Goal: Transaction & Acquisition: Book appointment/travel/reservation

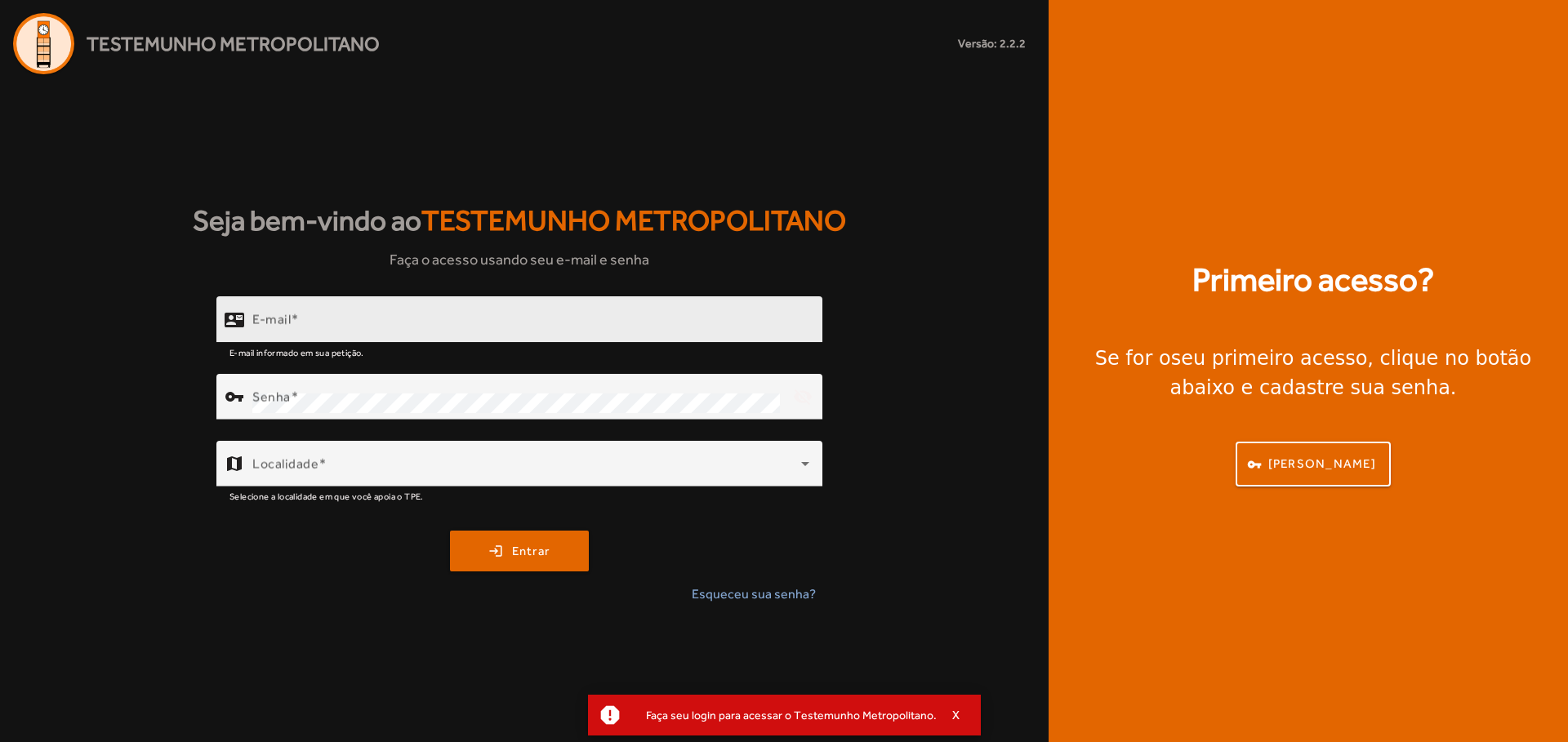
click at [485, 323] on input "E-mail" at bounding box center [531, 326] width 557 height 20
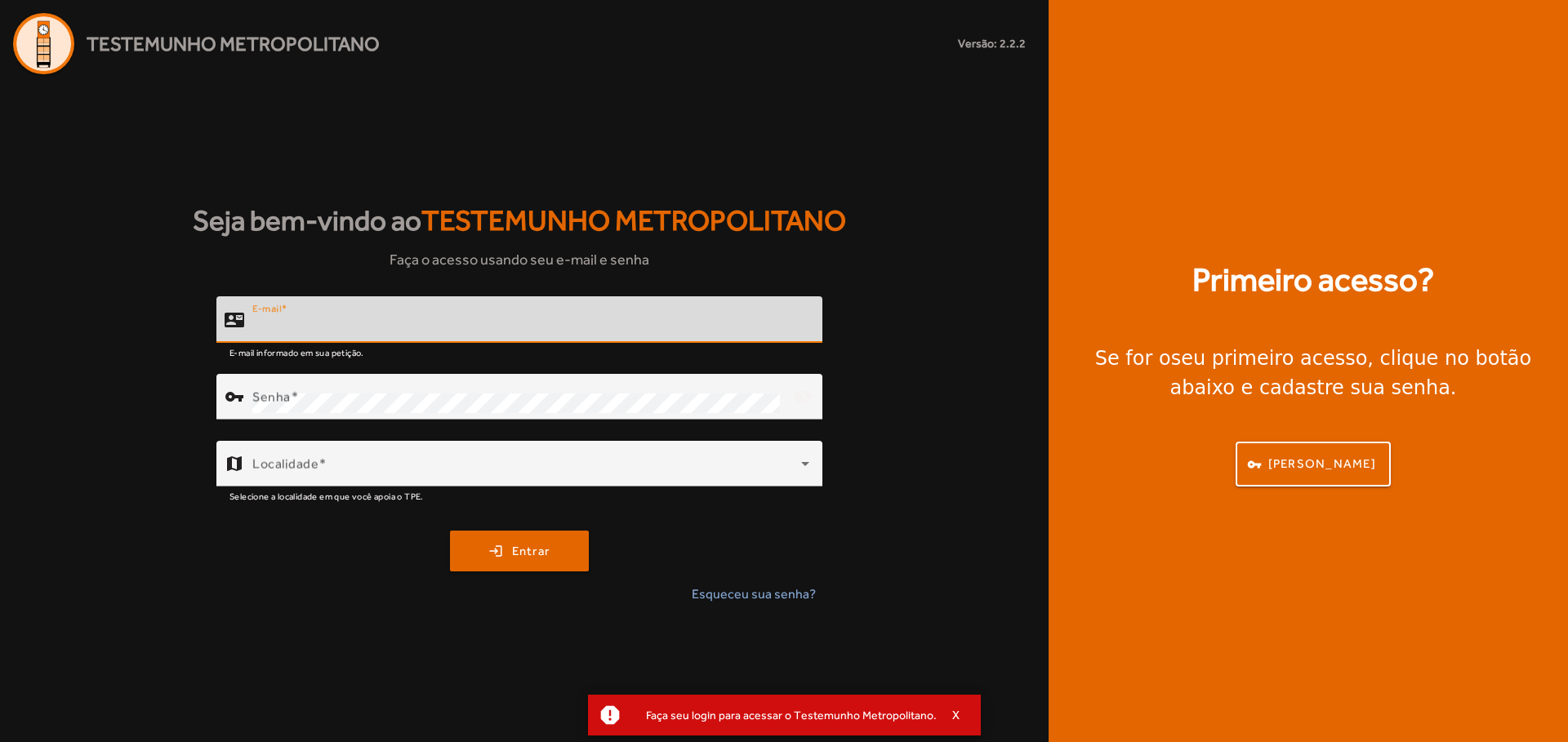
paste input "**********"
type input "**********"
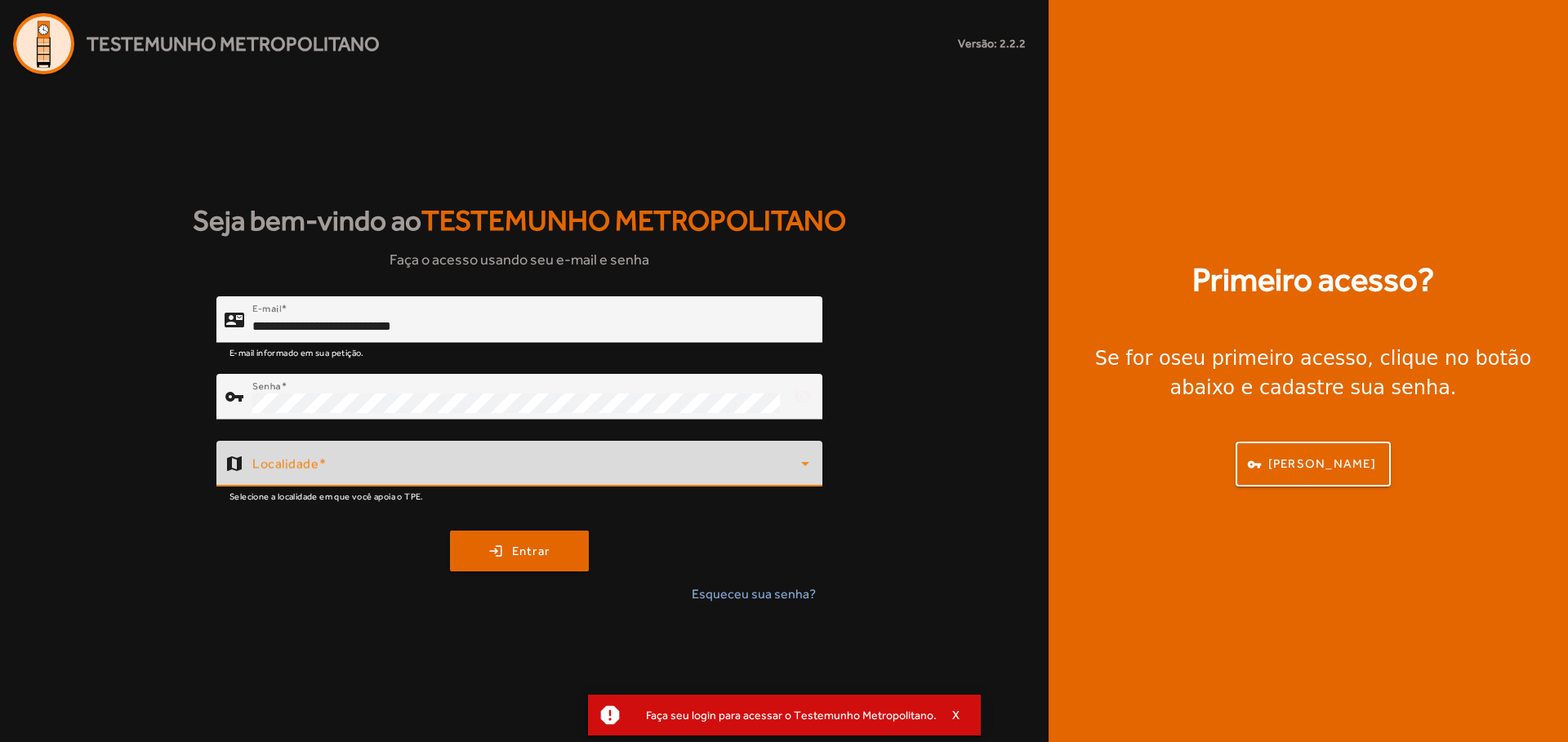
click at [482, 470] on span at bounding box center [527, 470] width 549 height 20
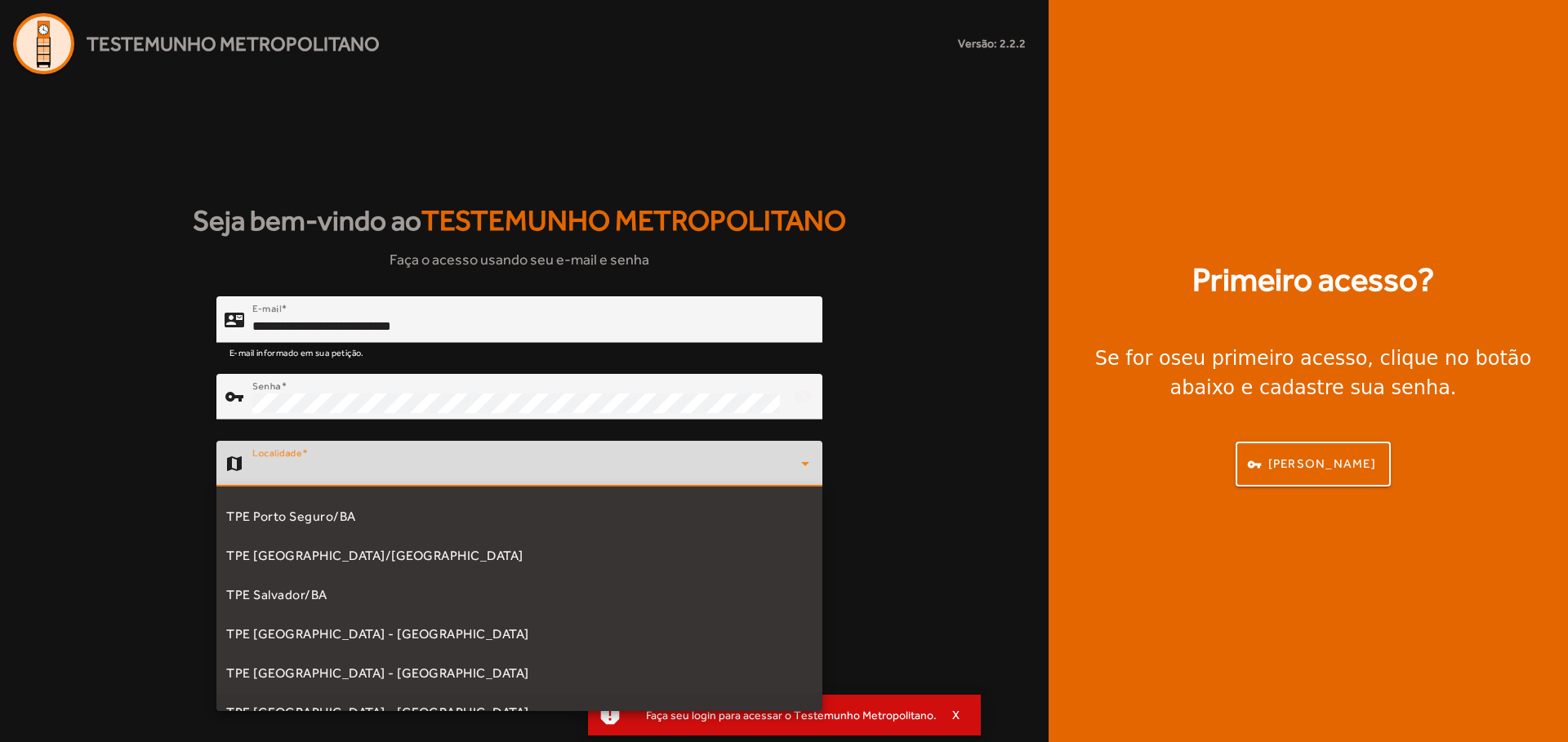
scroll to position [494, 0]
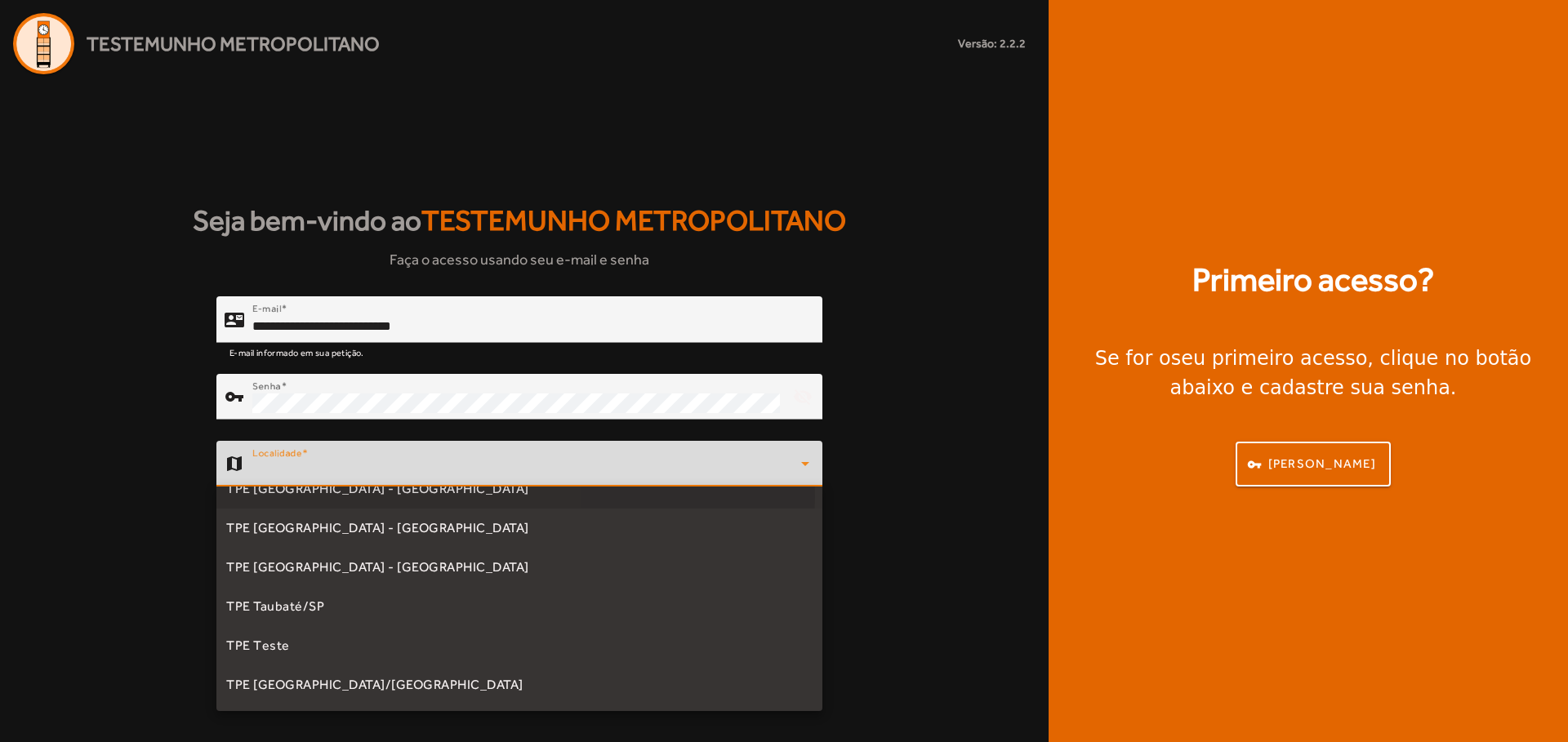
click at [386, 497] on mat-option "TPE [GEOGRAPHIC_DATA] - [GEOGRAPHIC_DATA]" at bounding box center [520, 489] width 606 height 39
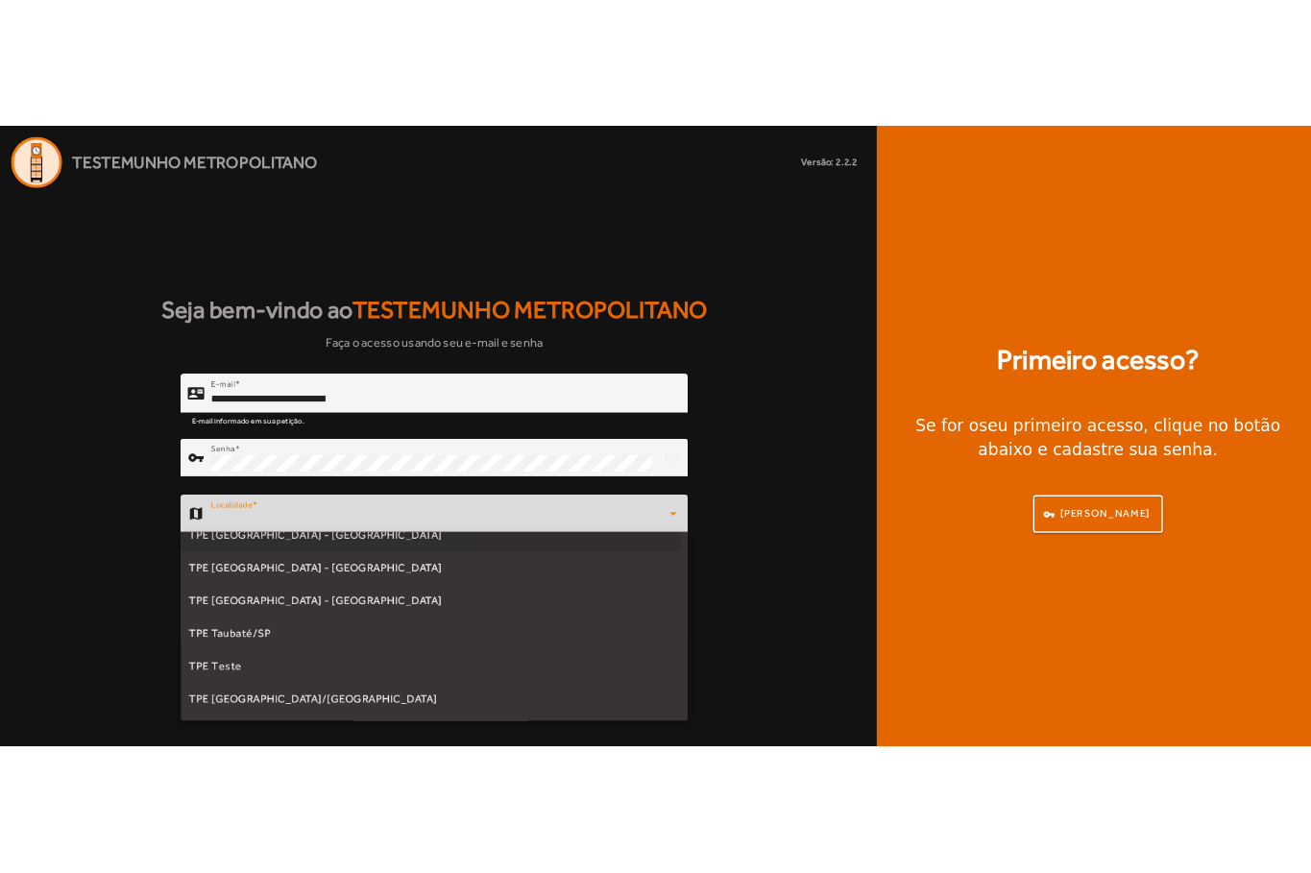
scroll to position [0, 0]
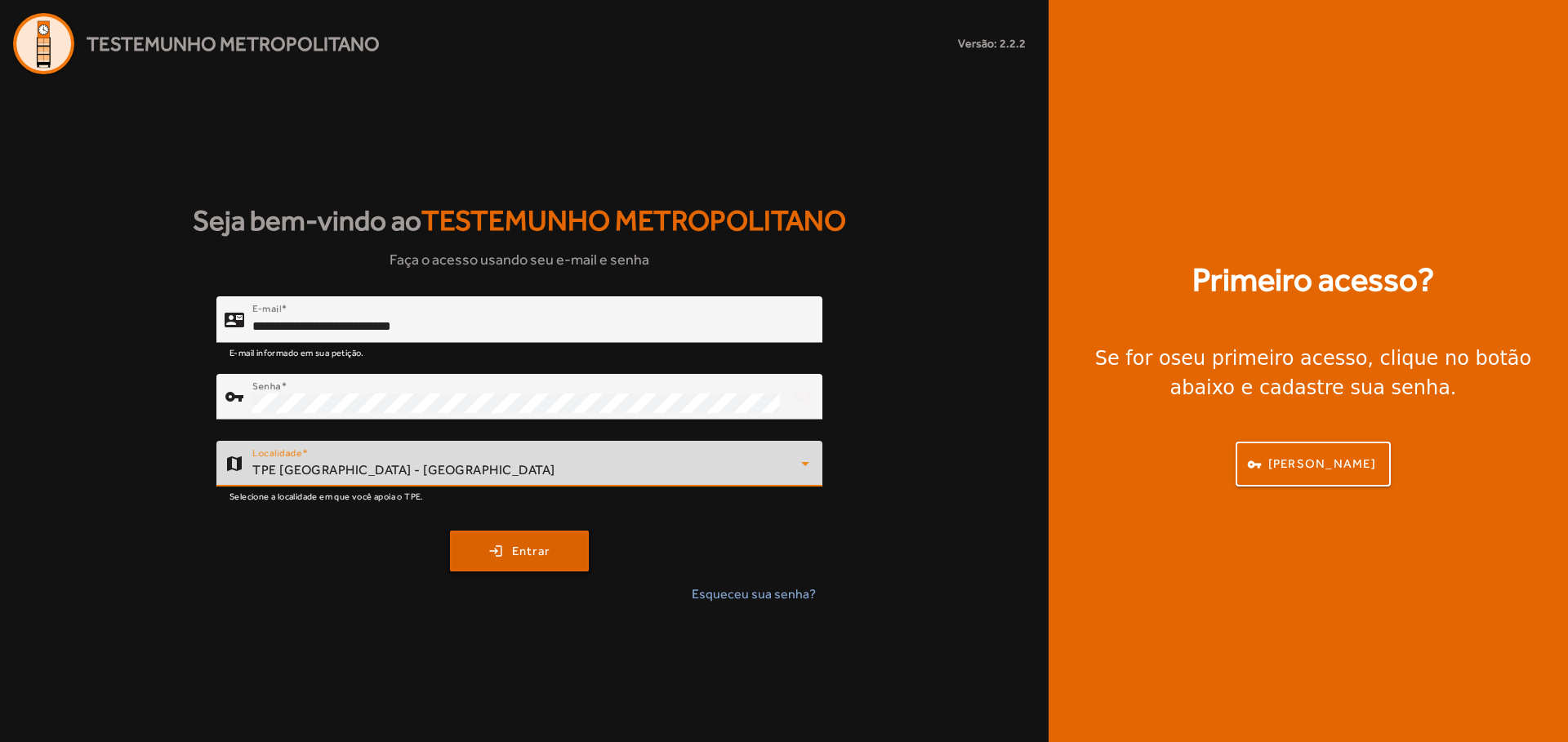
click at [503, 560] on span "submit" at bounding box center [519, 551] width 135 height 39
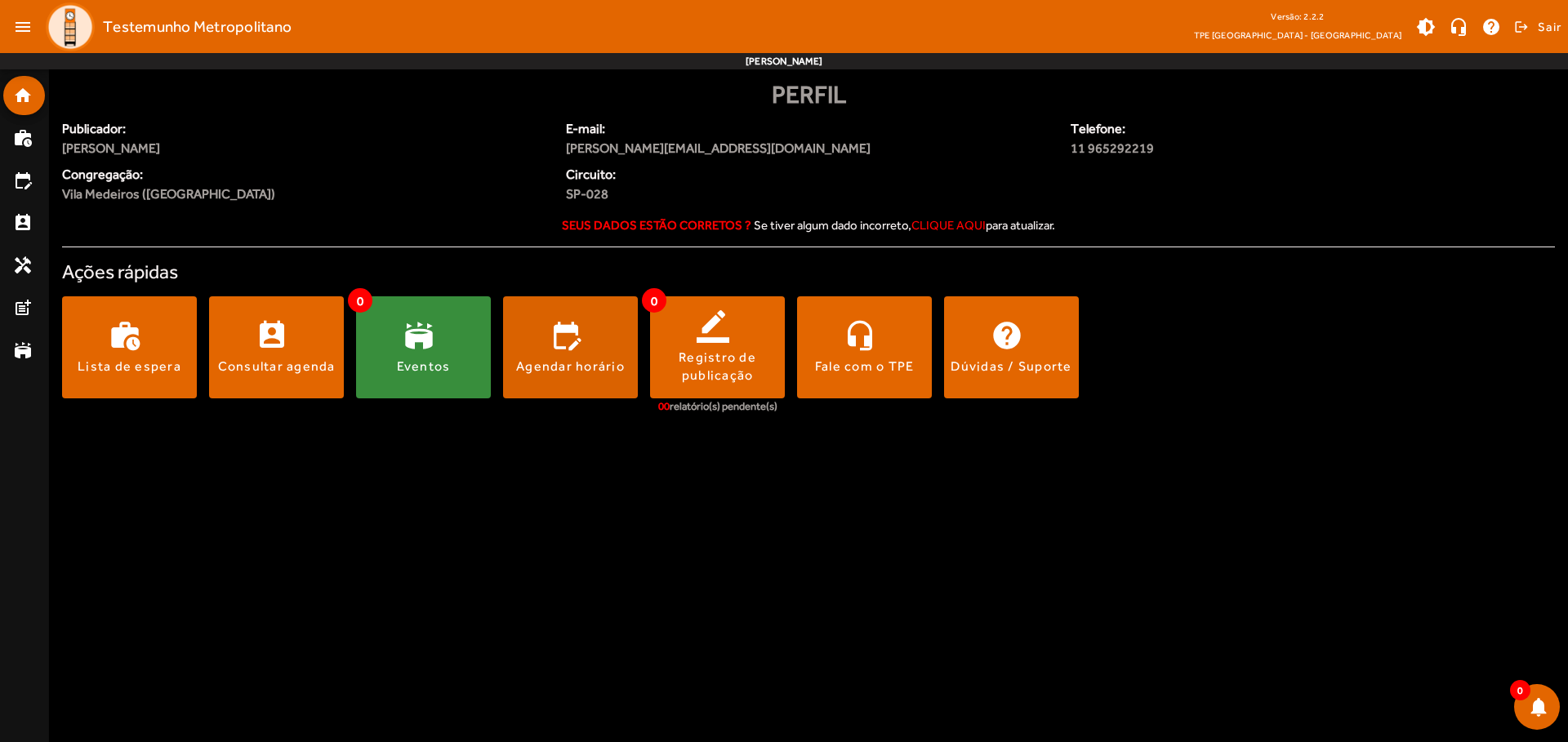
click at [570, 347] on span at bounding box center [571, 348] width 134 height 39
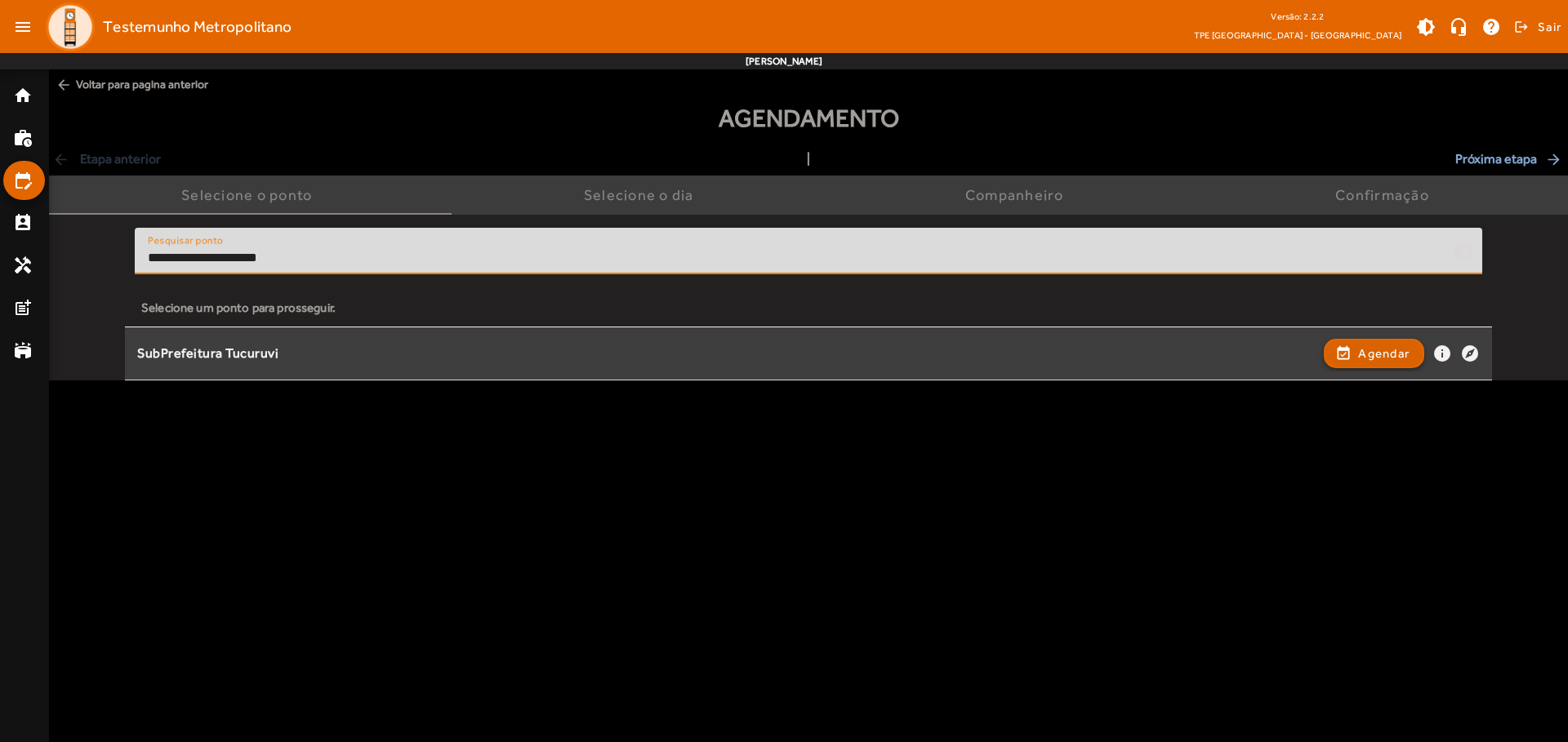
type input "**********"
click at [1374, 353] on span "Agendar" at bounding box center [1383, 353] width 52 height 20
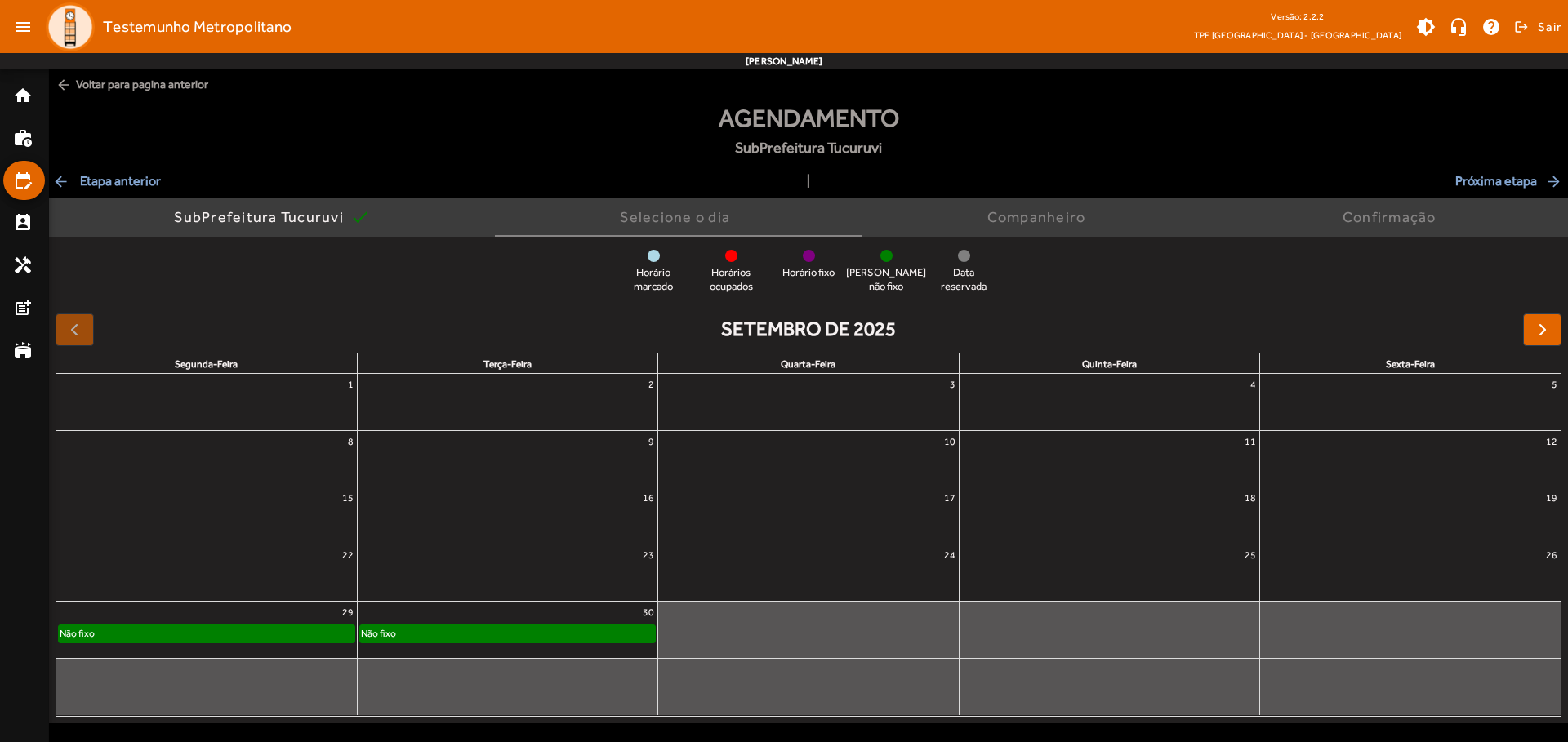
click at [508, 630] on div "Não fixo" at bounding box center [508, 633] width 295 height 16
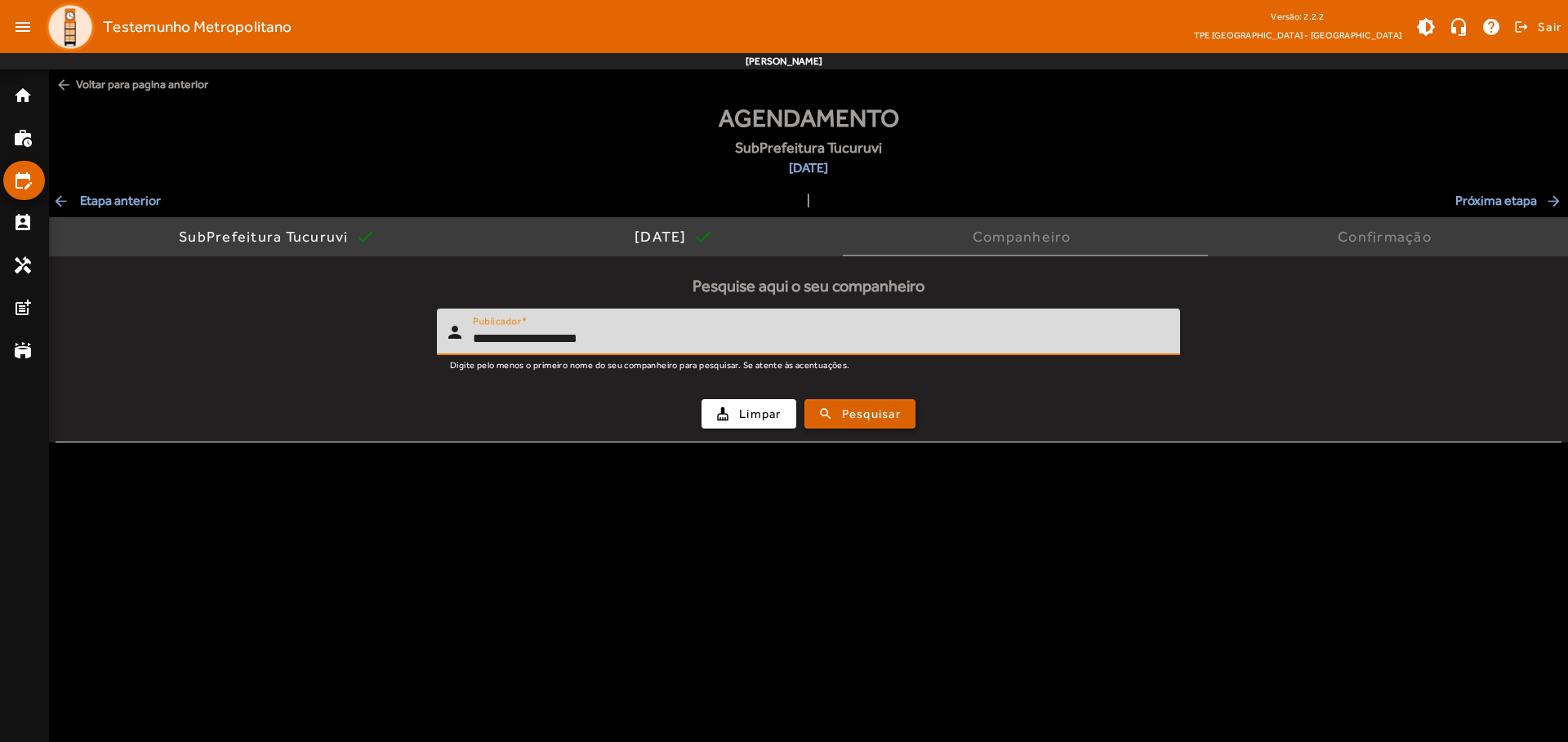
type input "**********"
click at [861, 413] on span "Pesquisar" at bounding box center [871, 414] width 59 height 19
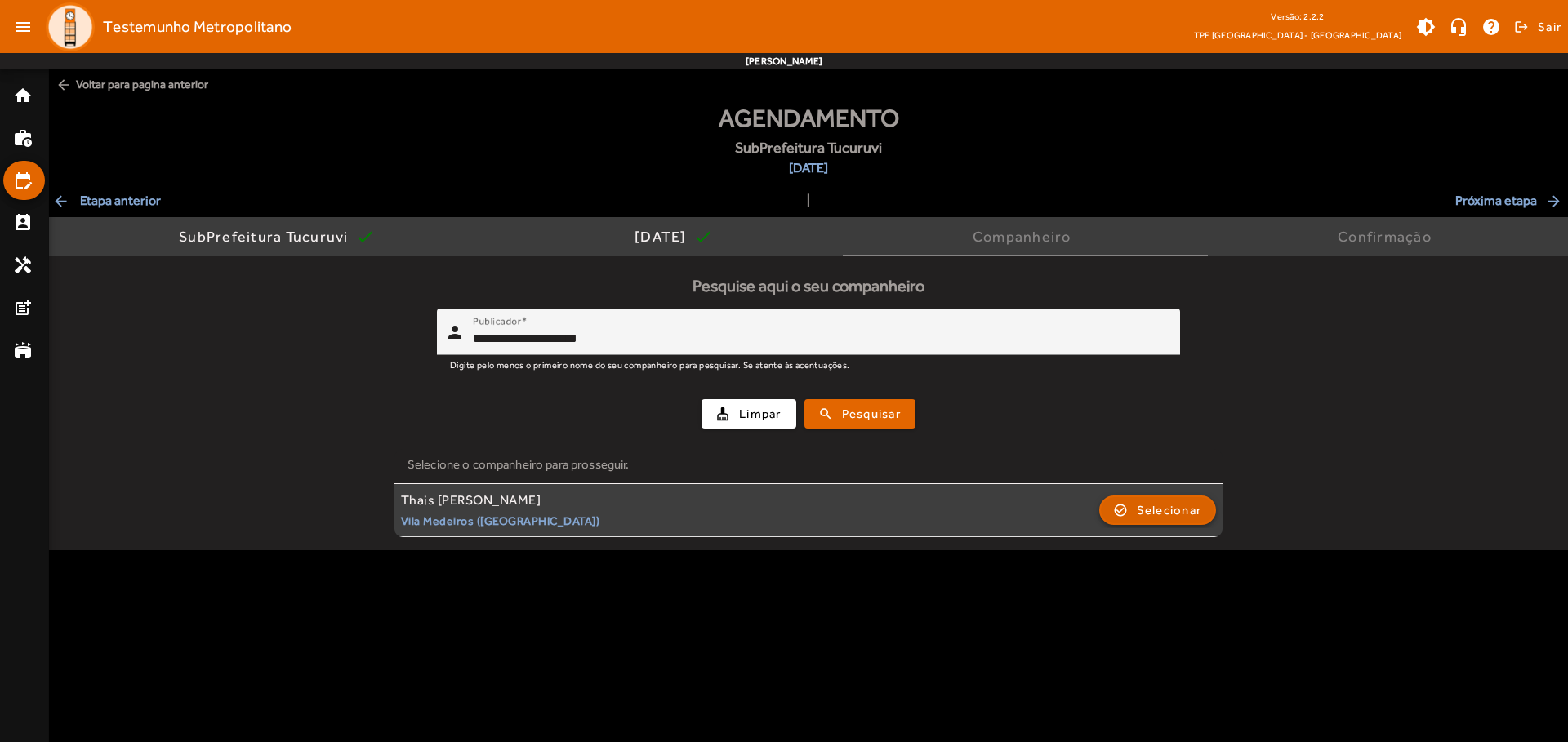
click at [1156, 508] on span "Selecionar" at bounding box center [1169, 510] width 65 height 20
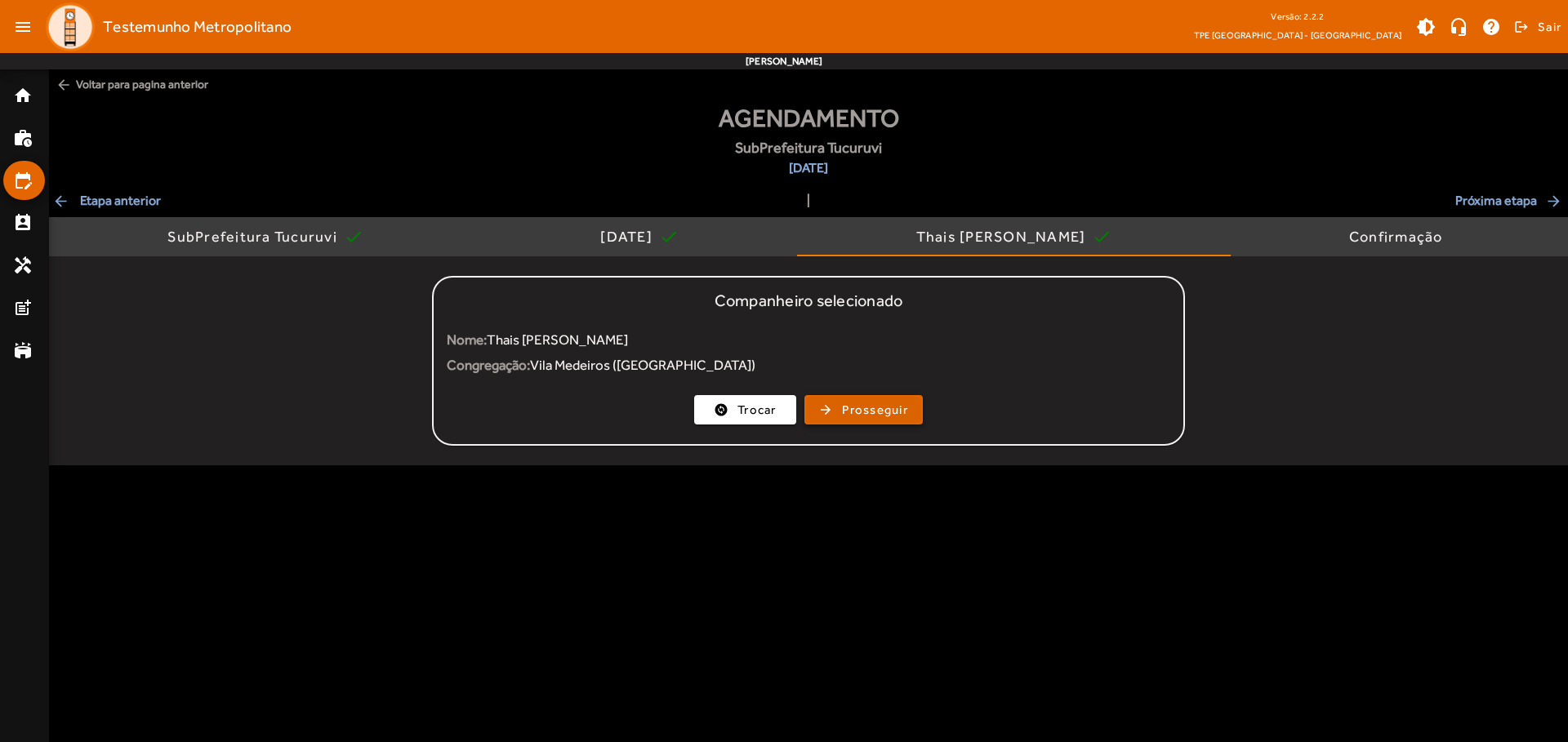
click at [863, 410] on span "Prosseguir" at bounding box center [875, 411] width 66 height 19
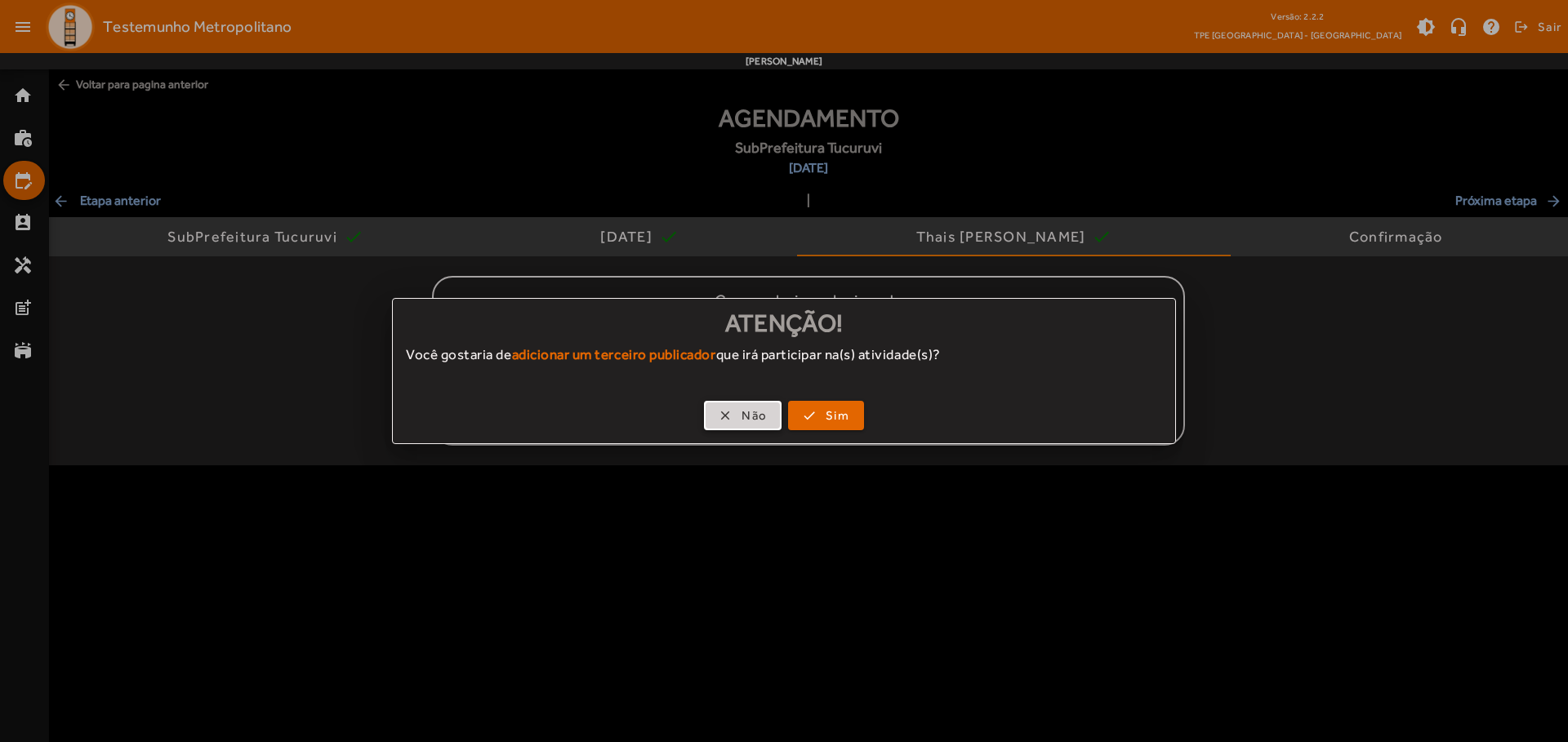
click at [742, 416] on span "Não" at bounding box center [754, 416] width 26 height 19
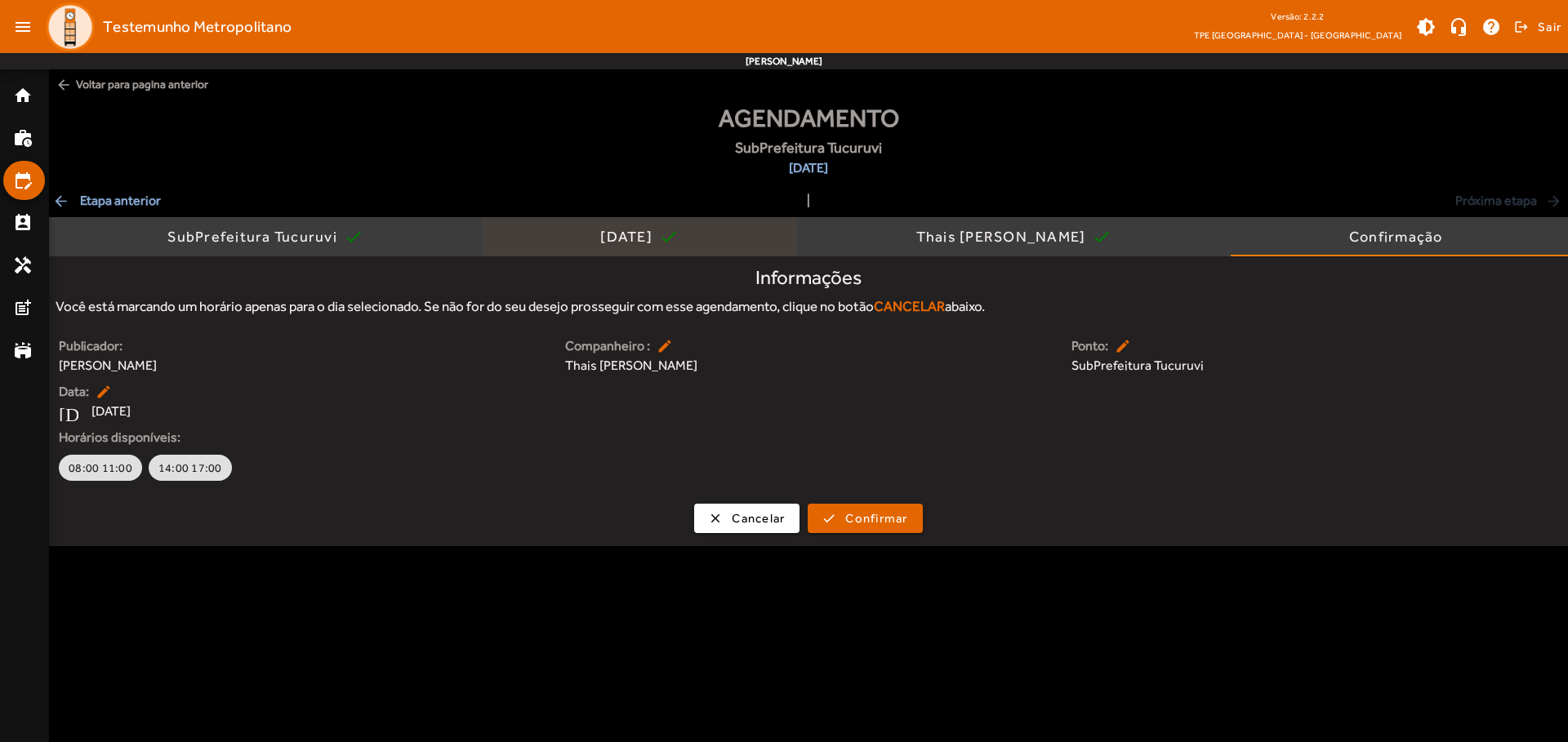
click at [626, 237] on div "[DATE]" at bounding box center [629, 236] width 59 height 16
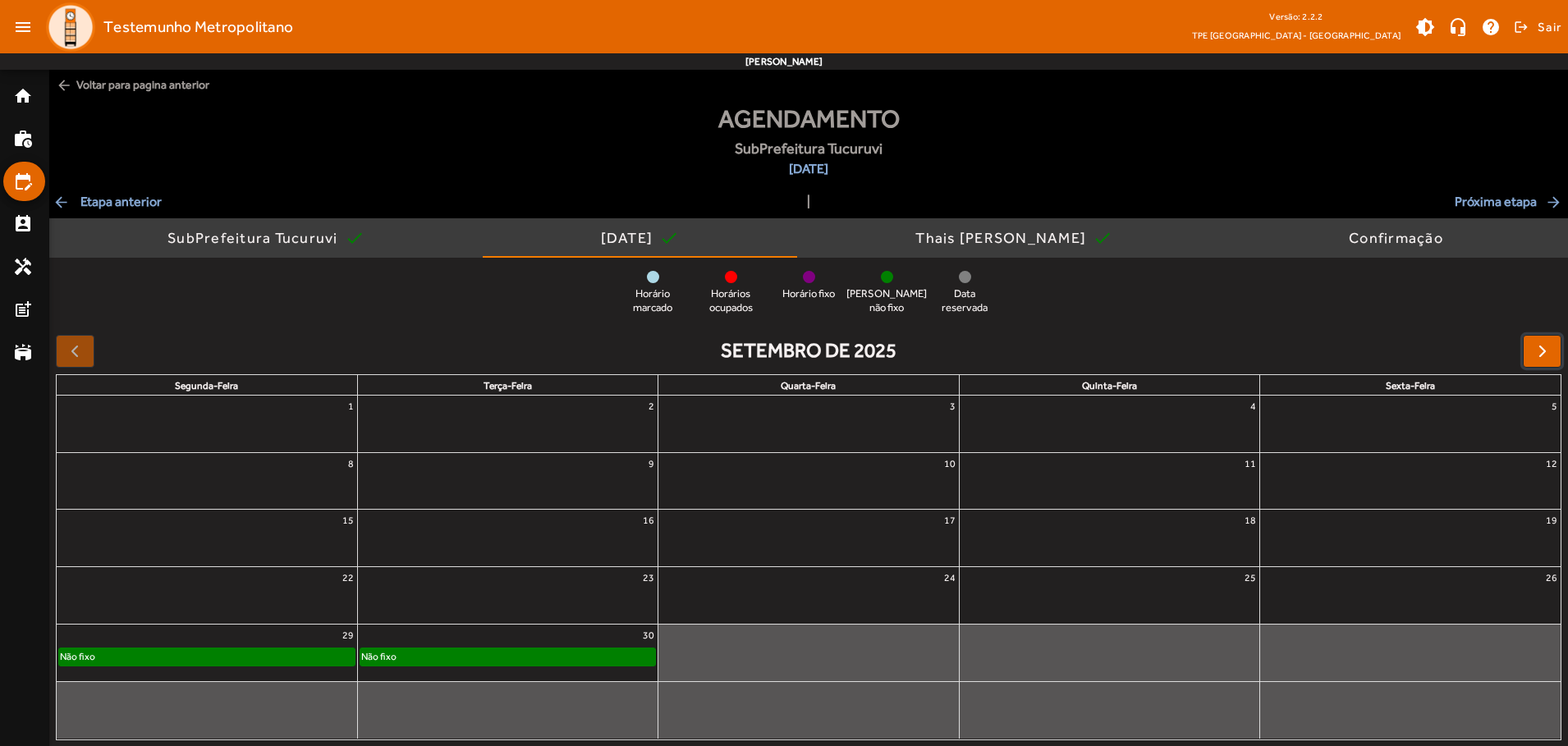
click at [1542, 350] on span "button" at bounding box center [1542, 351] width 20 height 20
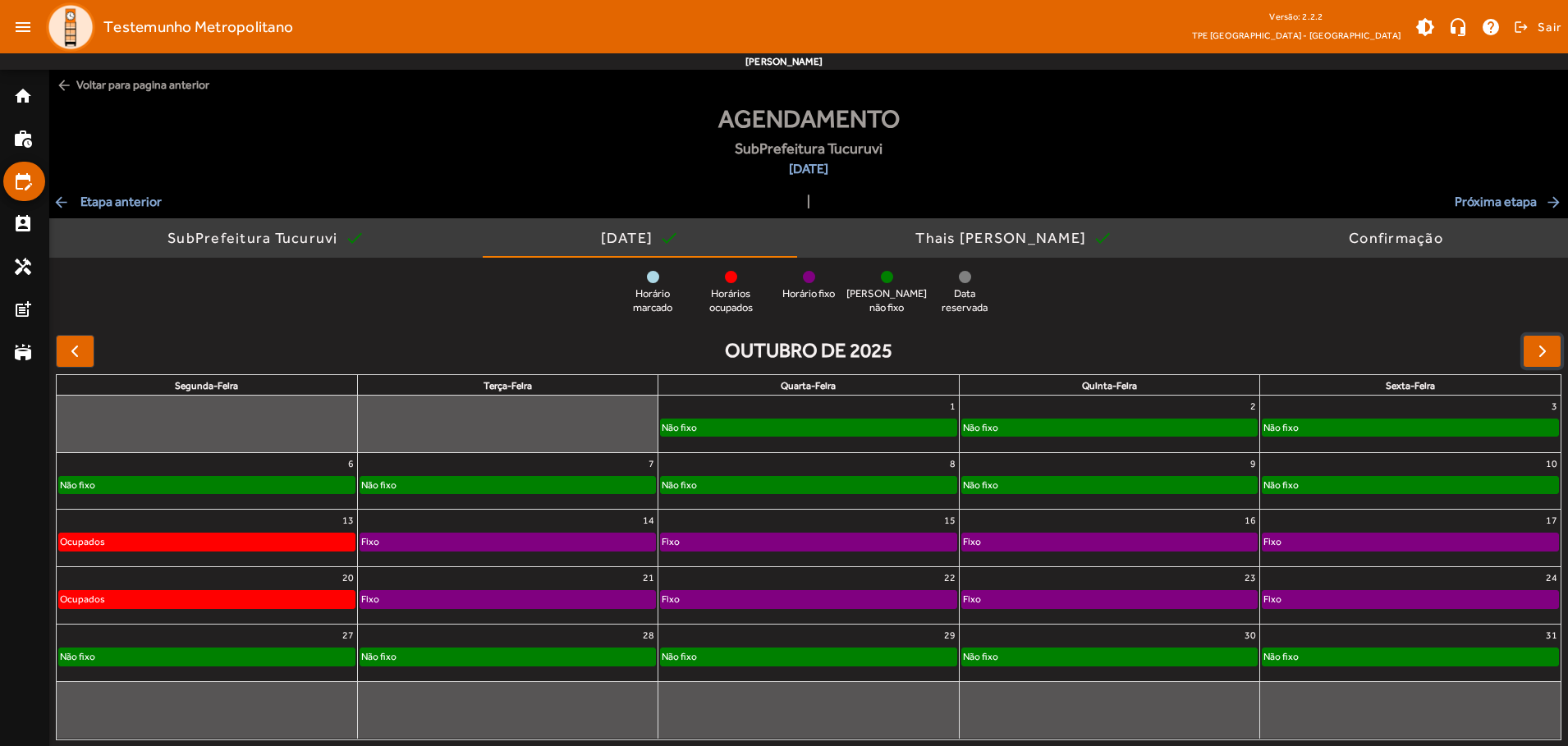
click at [807, 424] on div "Não fixo" at bounding box center [807, 427] width 295 height 16
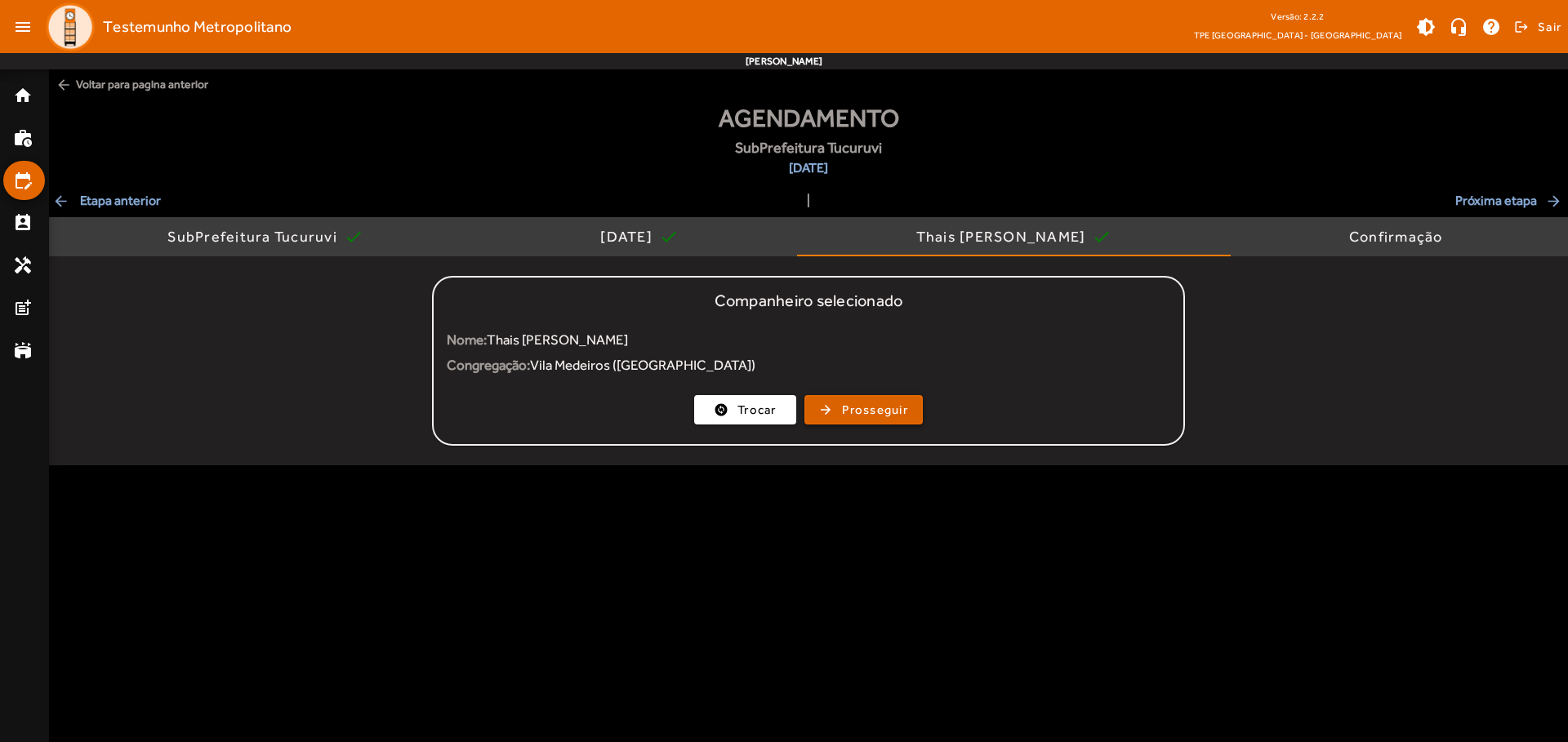
click at [863, 410] on span "Prosseguir" at bounding box center [875, 411] width 66 height 19
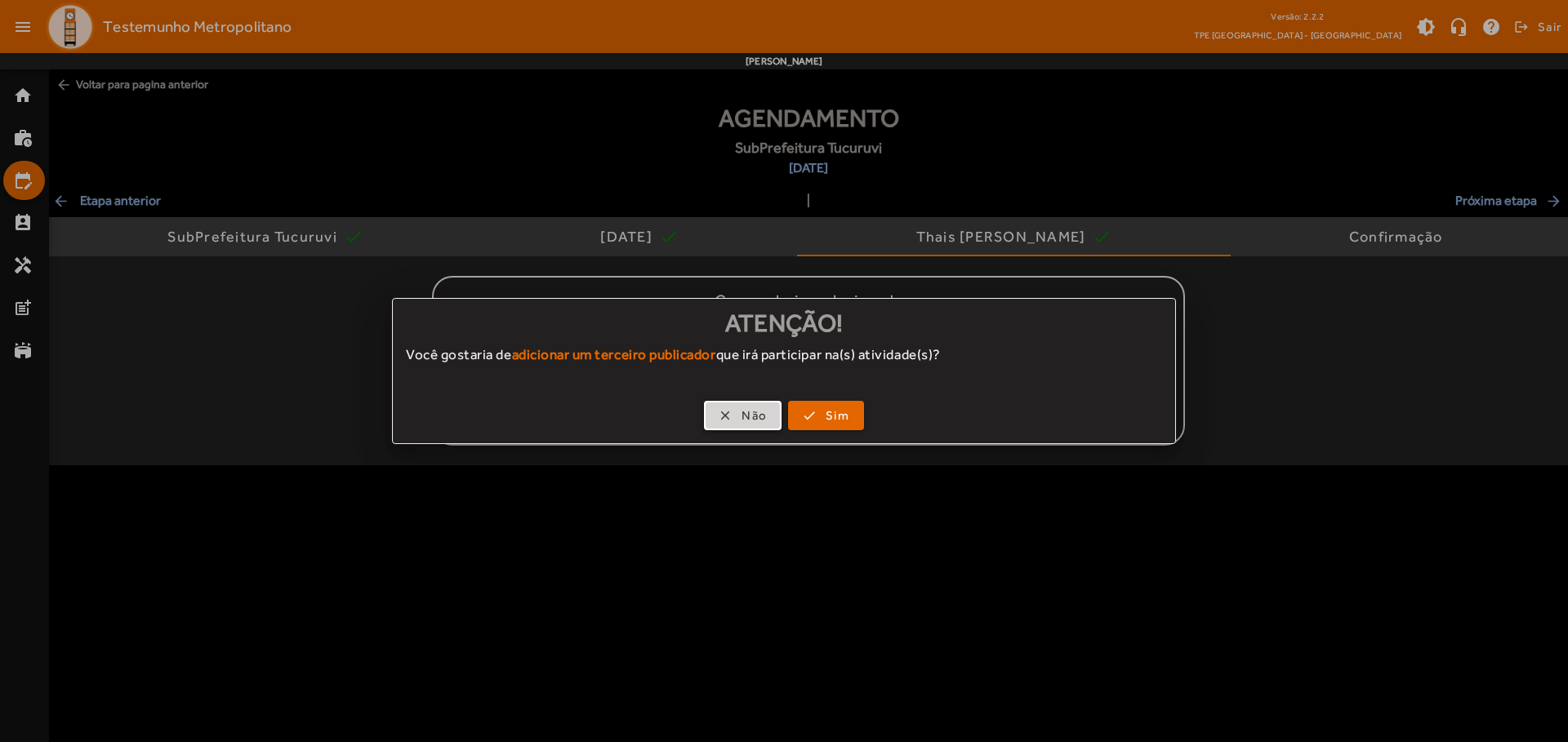
click at [742, 416] on span "Não" at bounding box center [754, 416] width 26 height 19
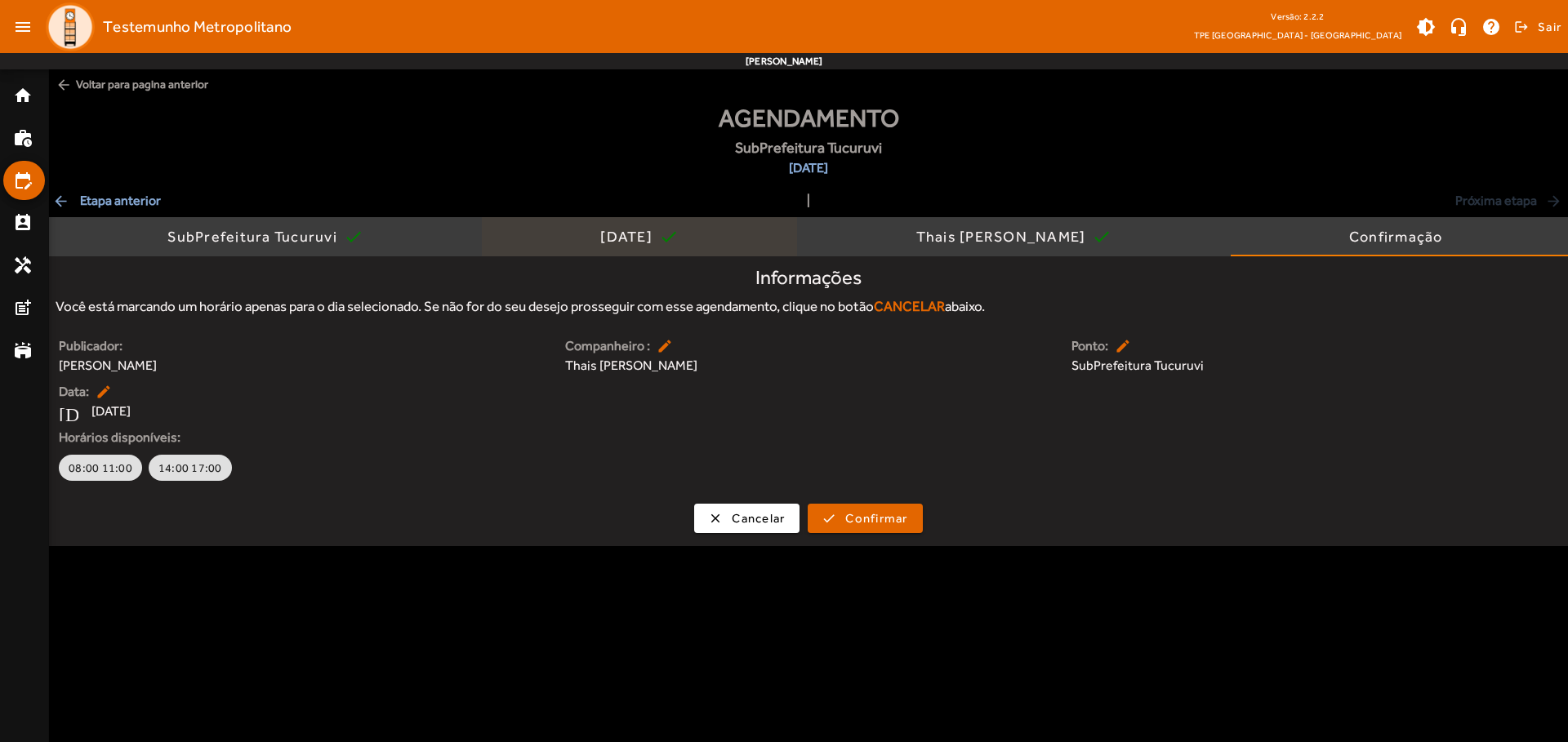
click at [626, 237] on div "[DATE]" at bounding box center [629, 236] width 59 height 16
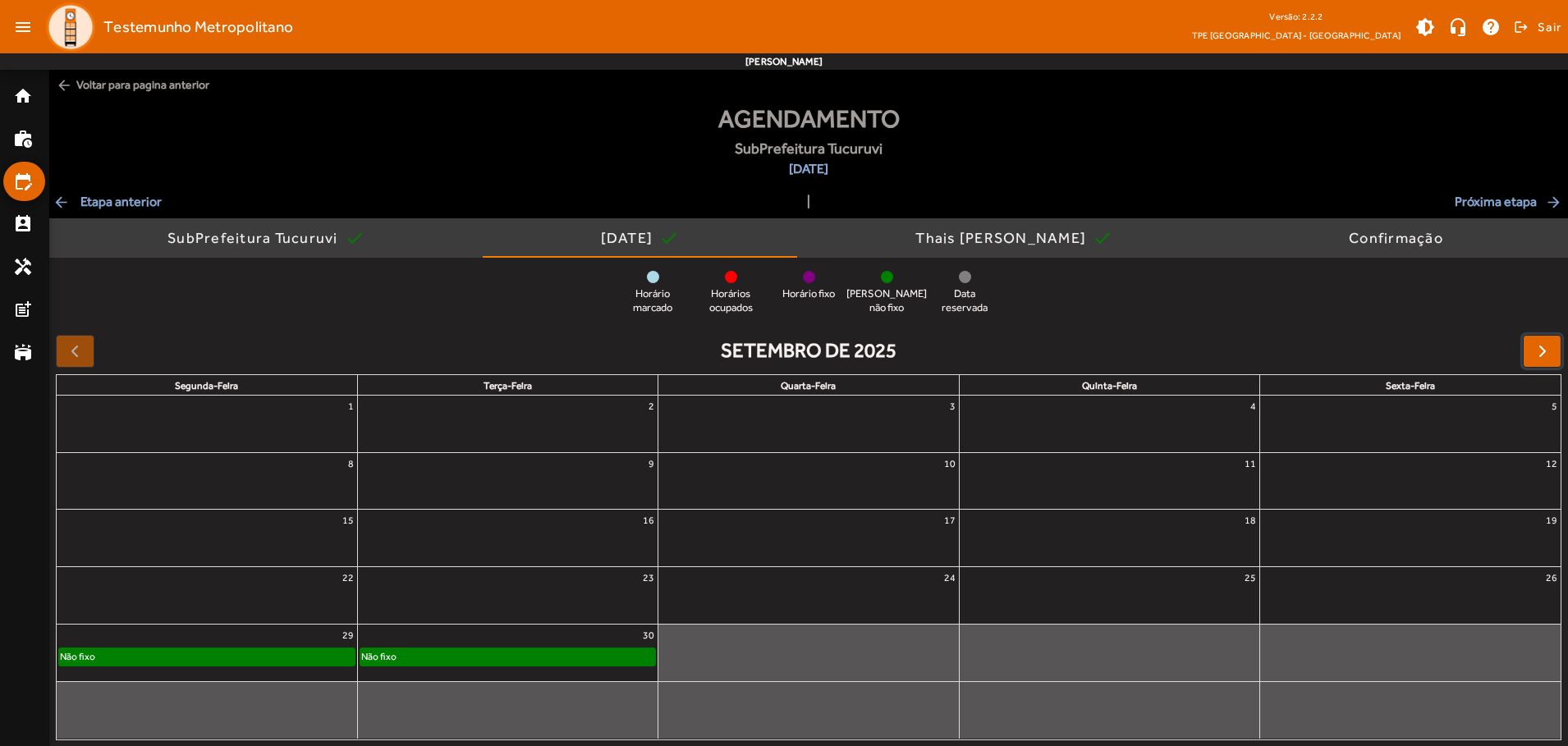
click at [1542, 350] on span "button" at bounding box center [1542, 351] width 20 height 20
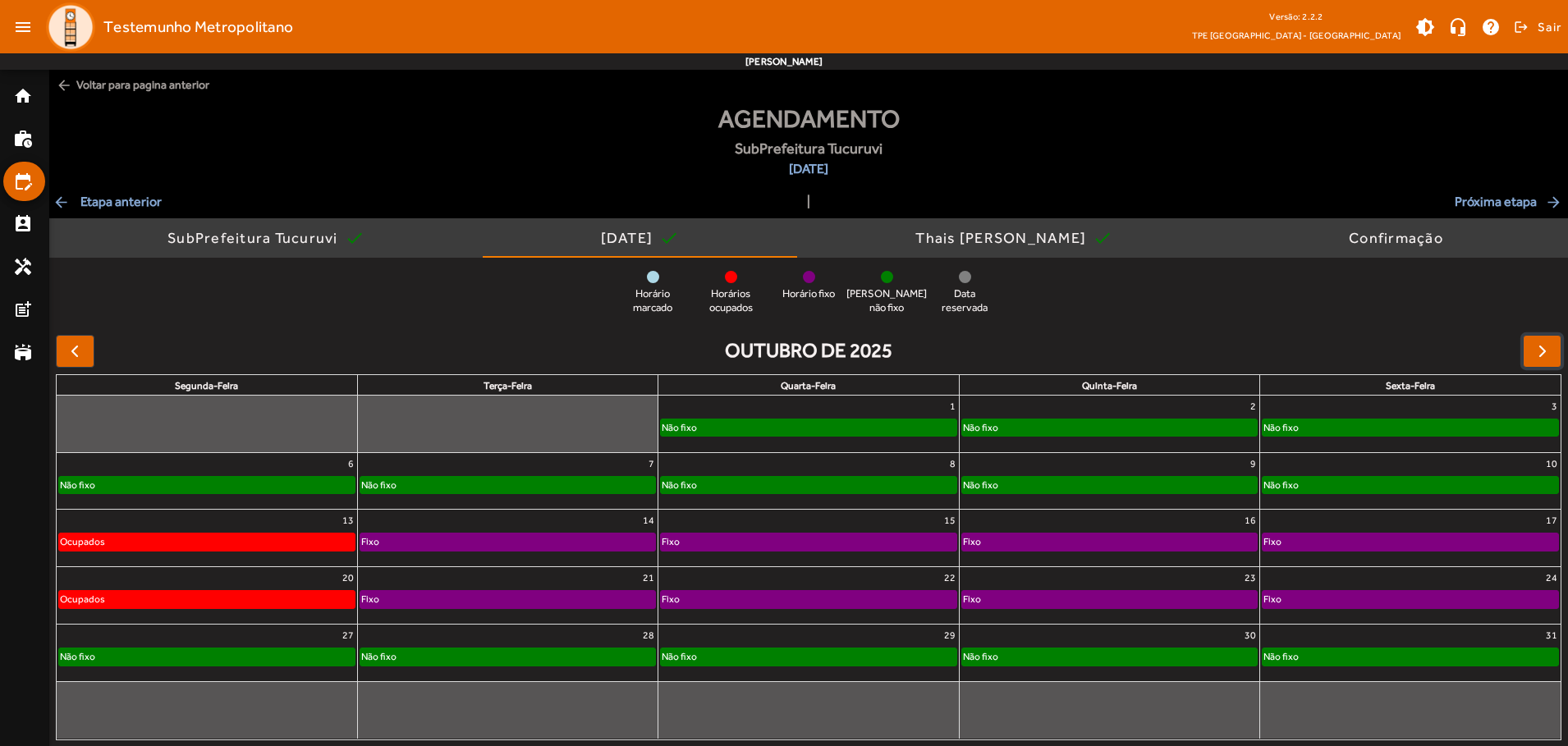
click at [1109, 424] on div "Não fixo" at bounding box center [1109, 427] width 295 height 16
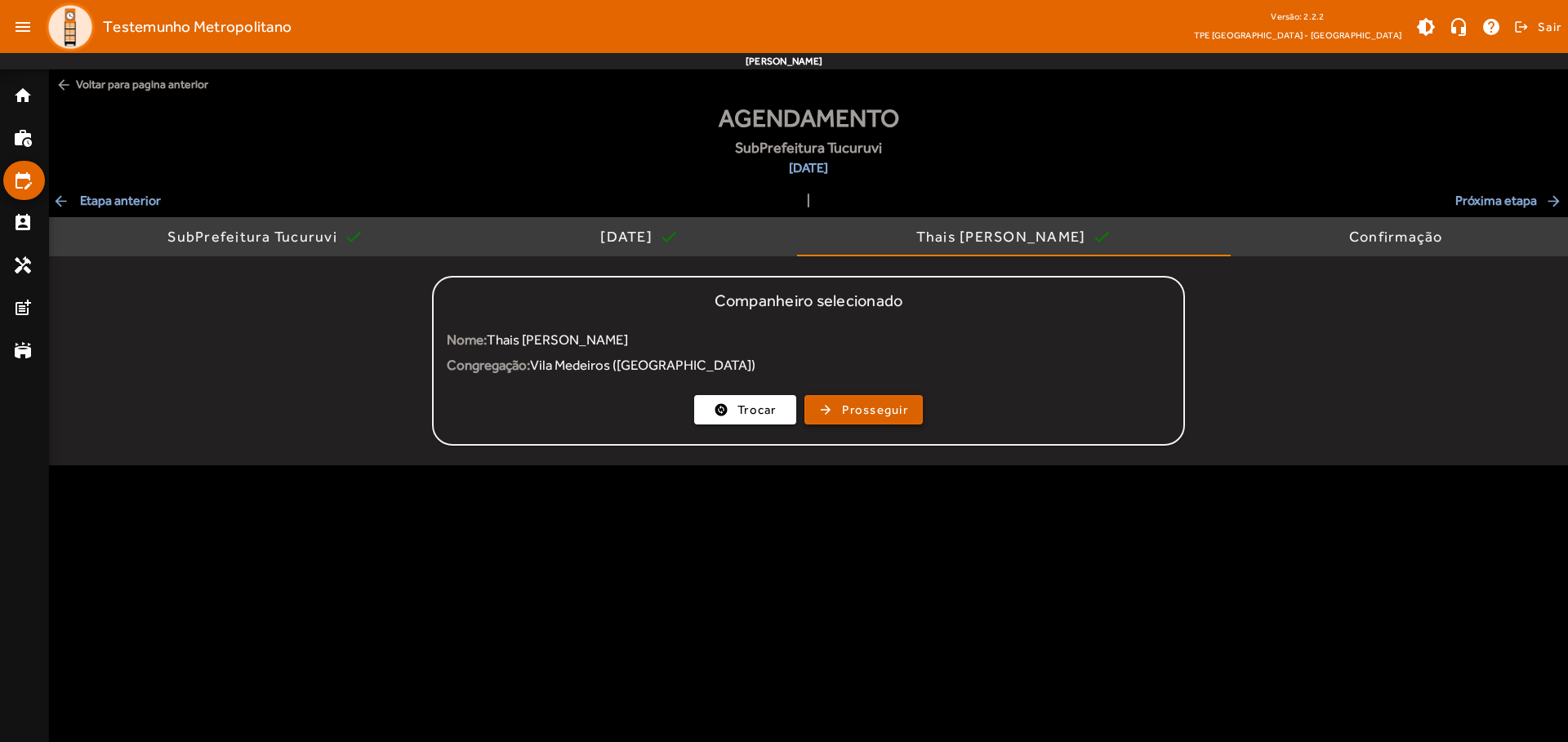
click at [863, 410] on span "Prosseguir" at bounding box center [875, 411] width 66 height 19
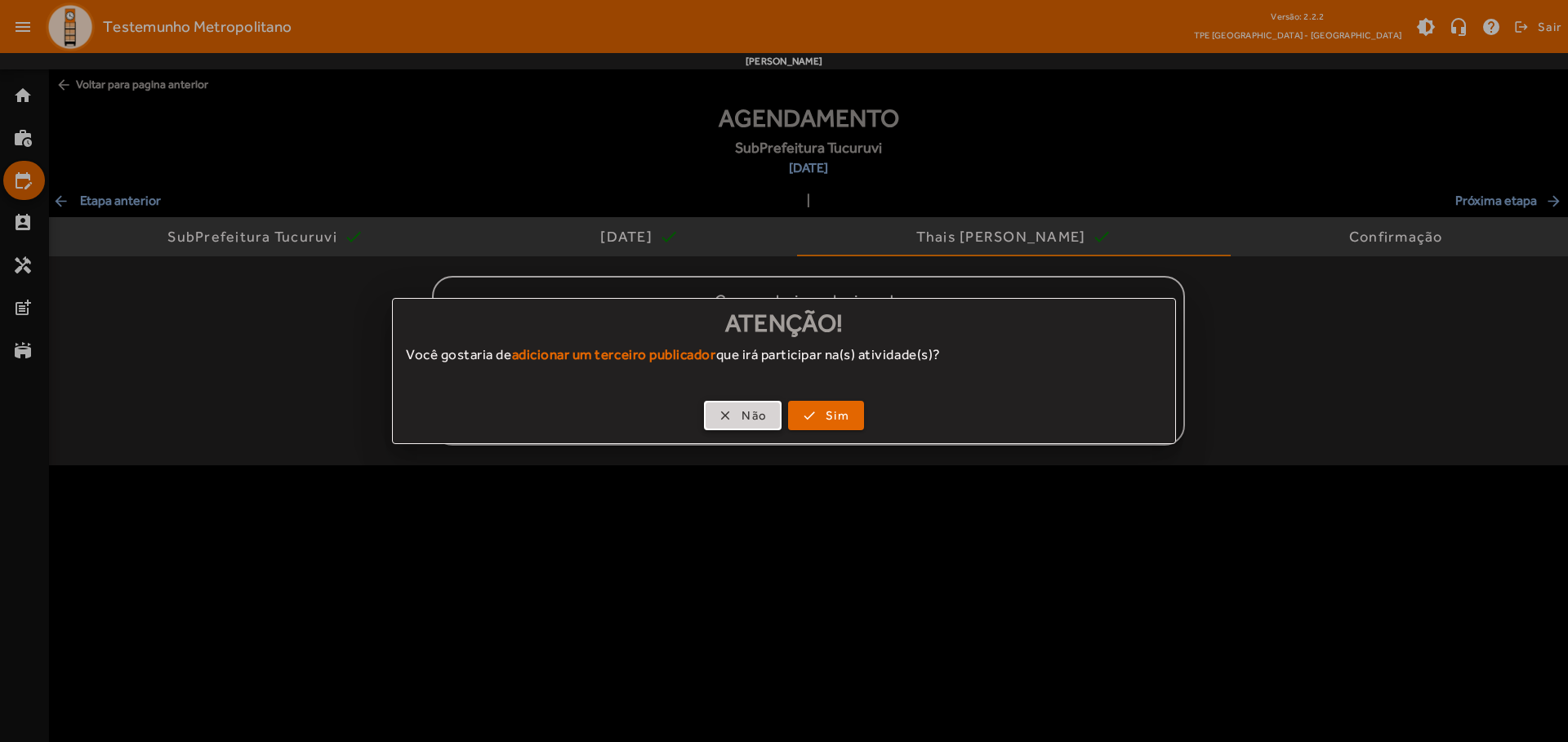
click at [742, 416] on span "Não" at bounding box center [754, 416] width 26 height 19
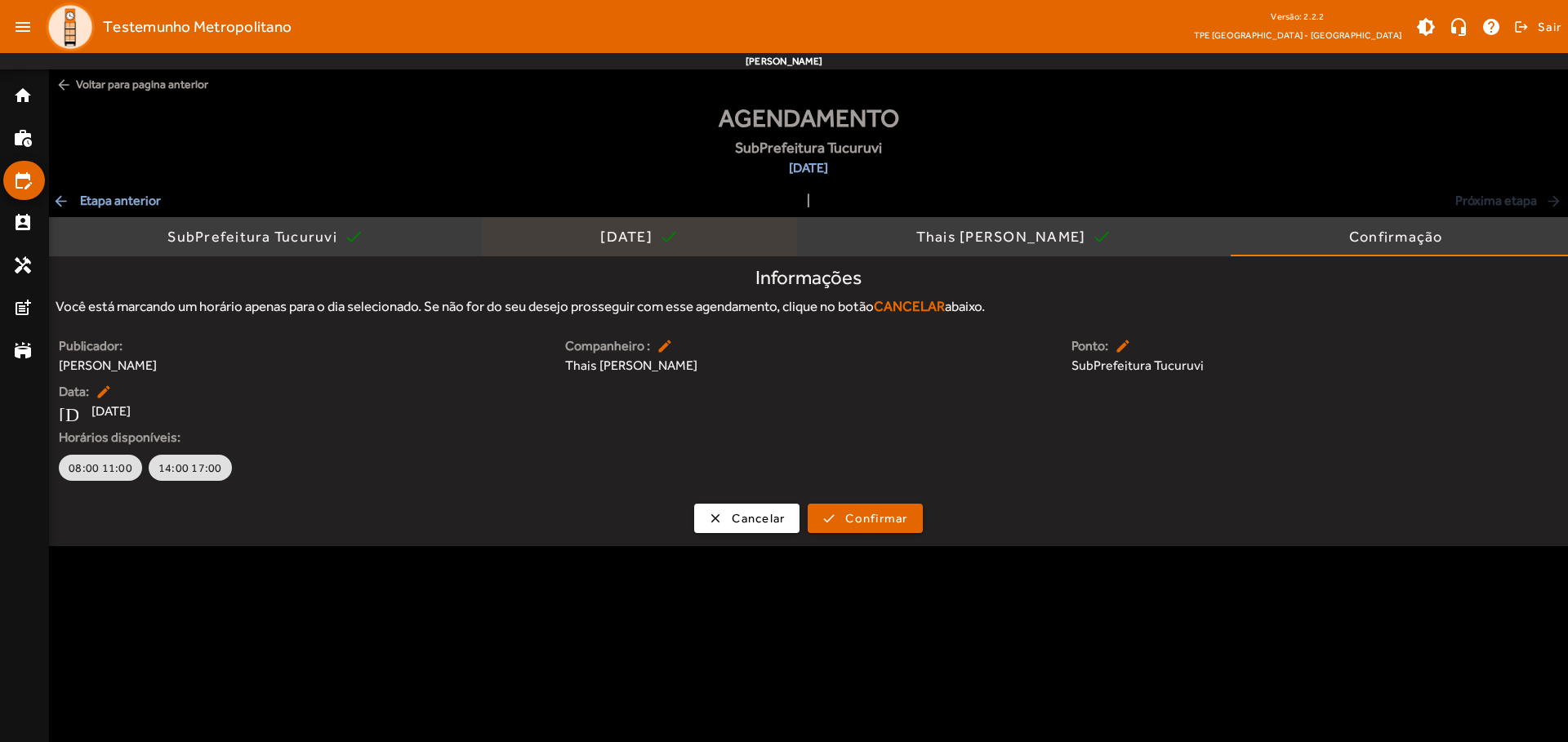
click at [626, 237] on div "[DATE]" at bounding box center [629, 236] width 59 height 16
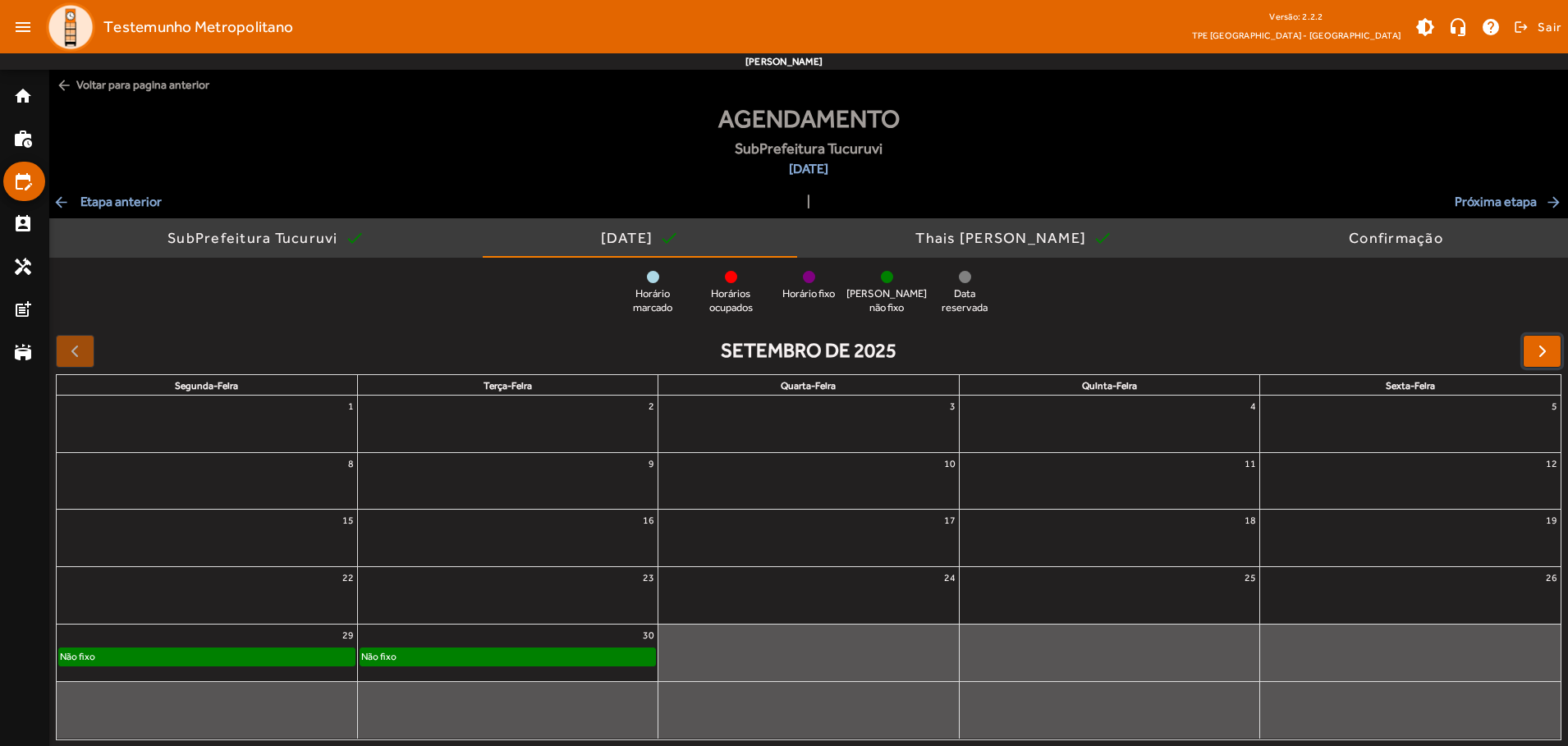
click at [1542, 350] on span "button" at bounding box center [1542, 351] width 20 height 20
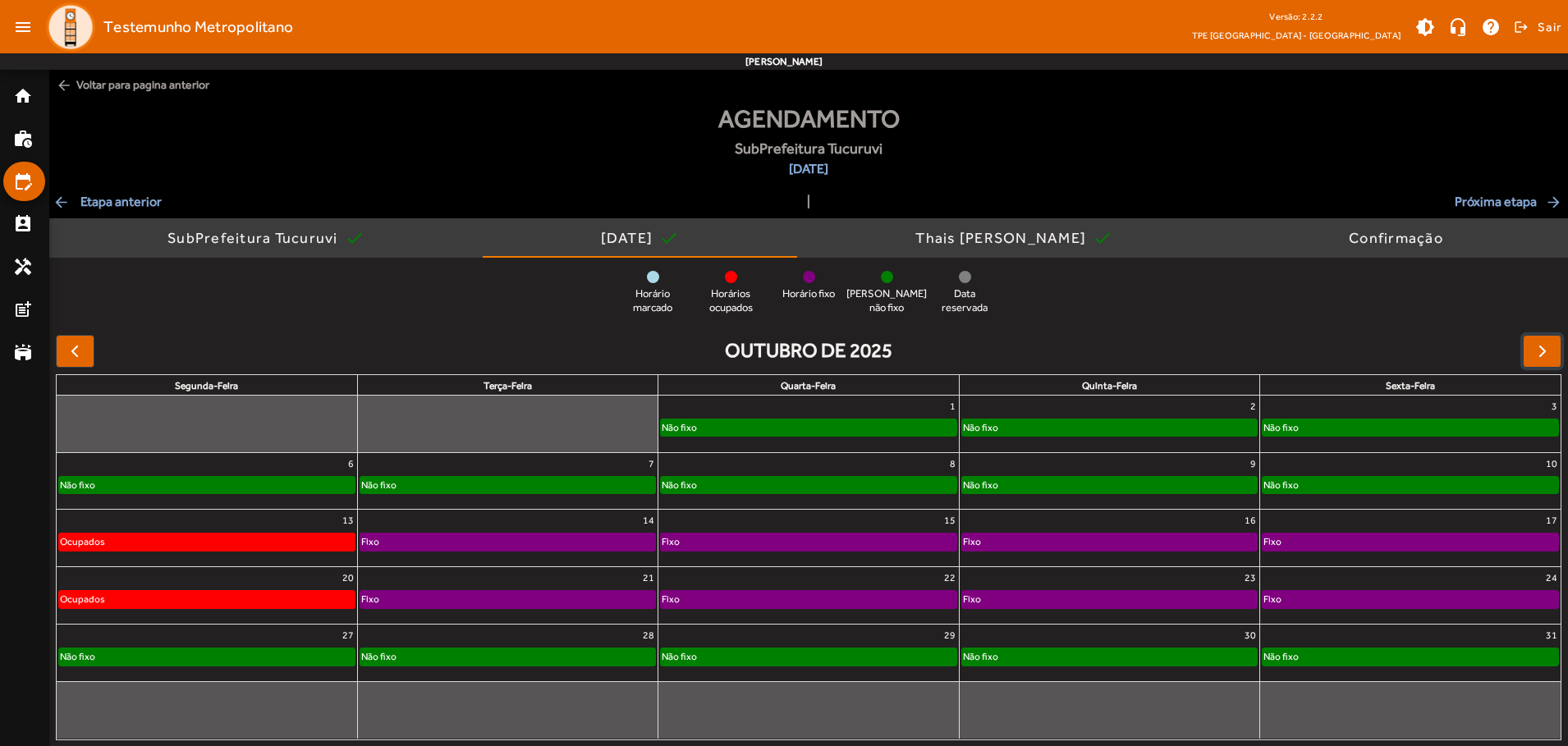
click at [1409, 424] on div "Não fixo" at bounding box center [1410, 427] width 296 height 16
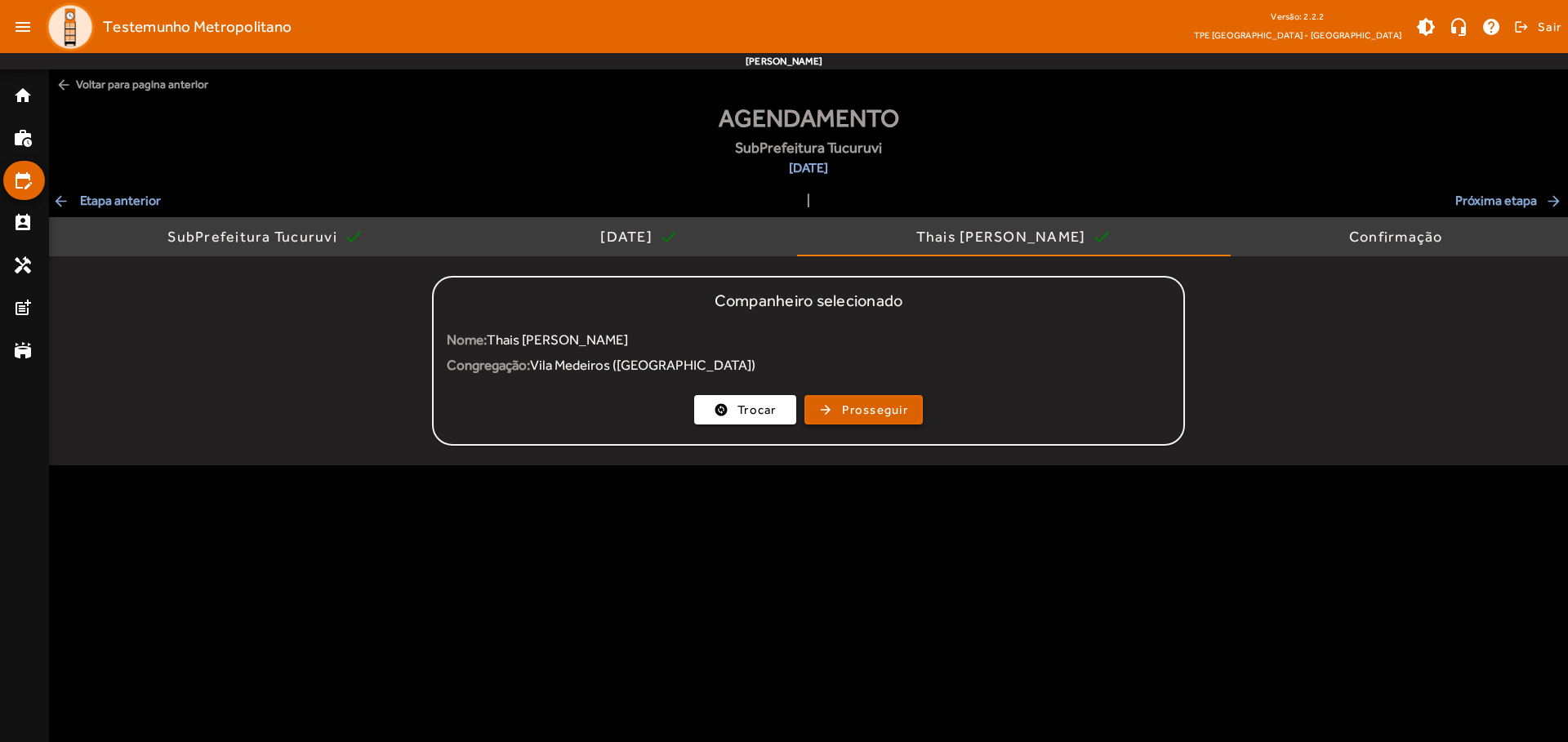
click at [863, 410] on span "Prosseguir" at bounding box center [875, 411] width 66 height 19
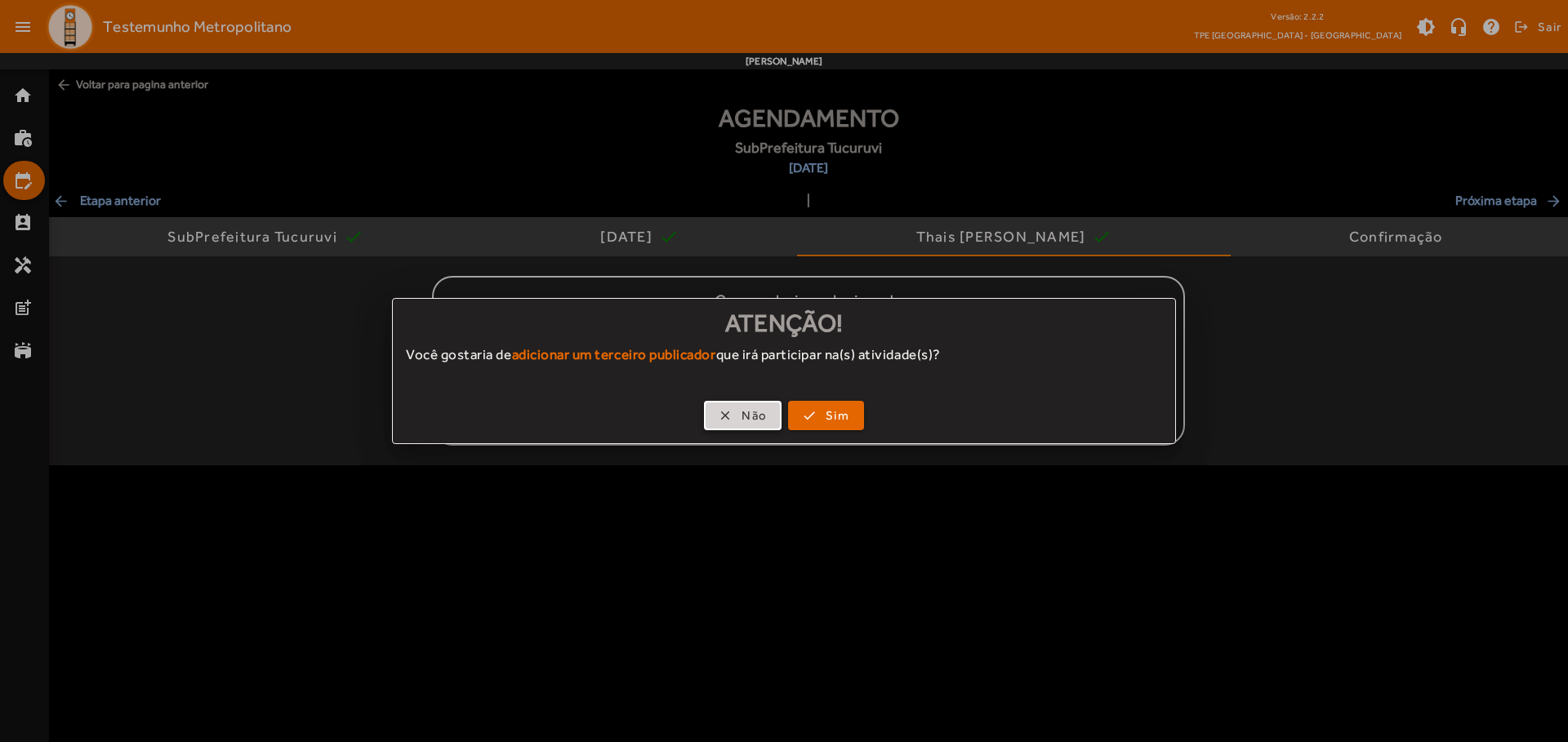
click at [742, 416] on span "Não" at bounding box center [754, 416] width 26 height 19
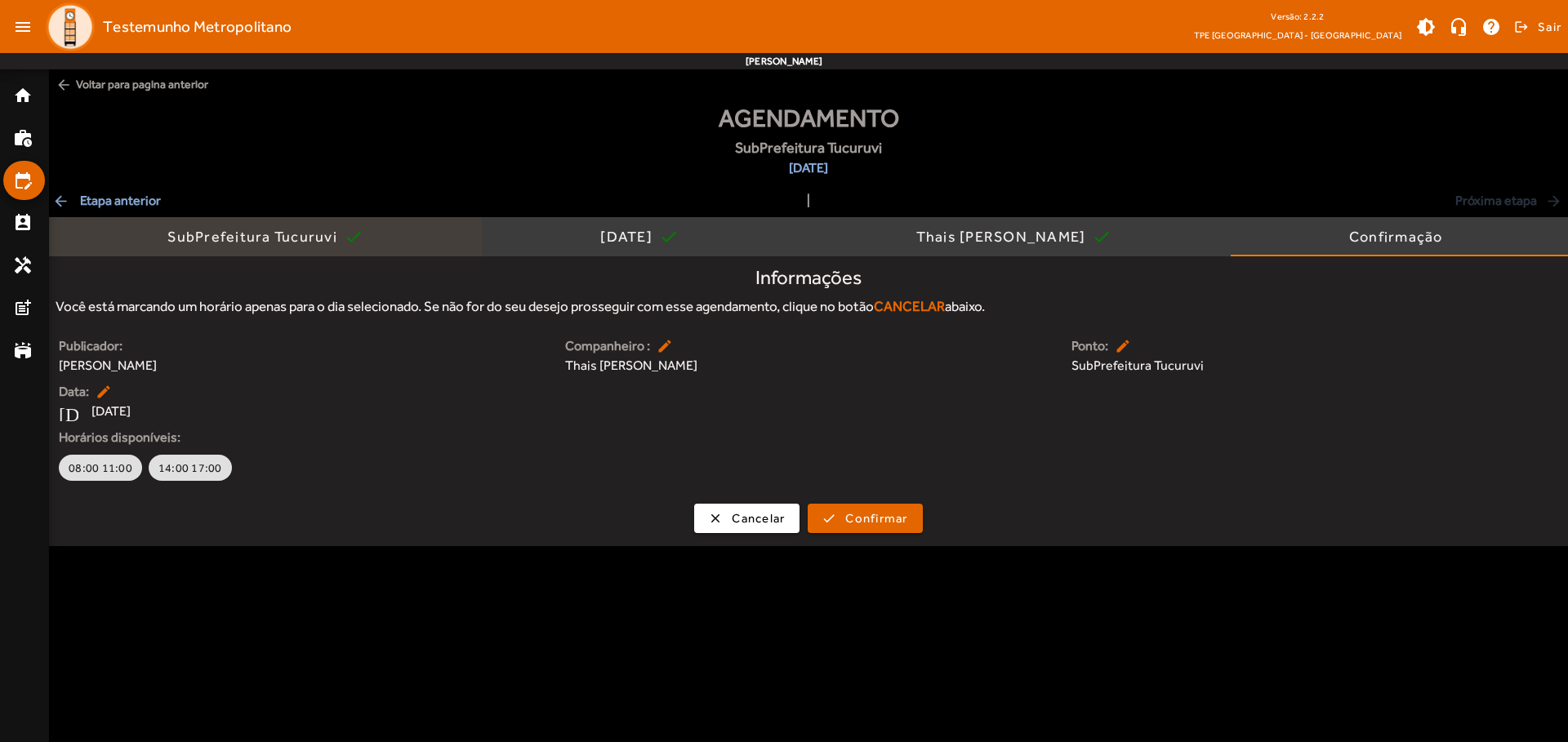
click at [254, 237] on div "SubPrefeitura Tucuruvi" at bounding box center [255, 236] width 176 height 16
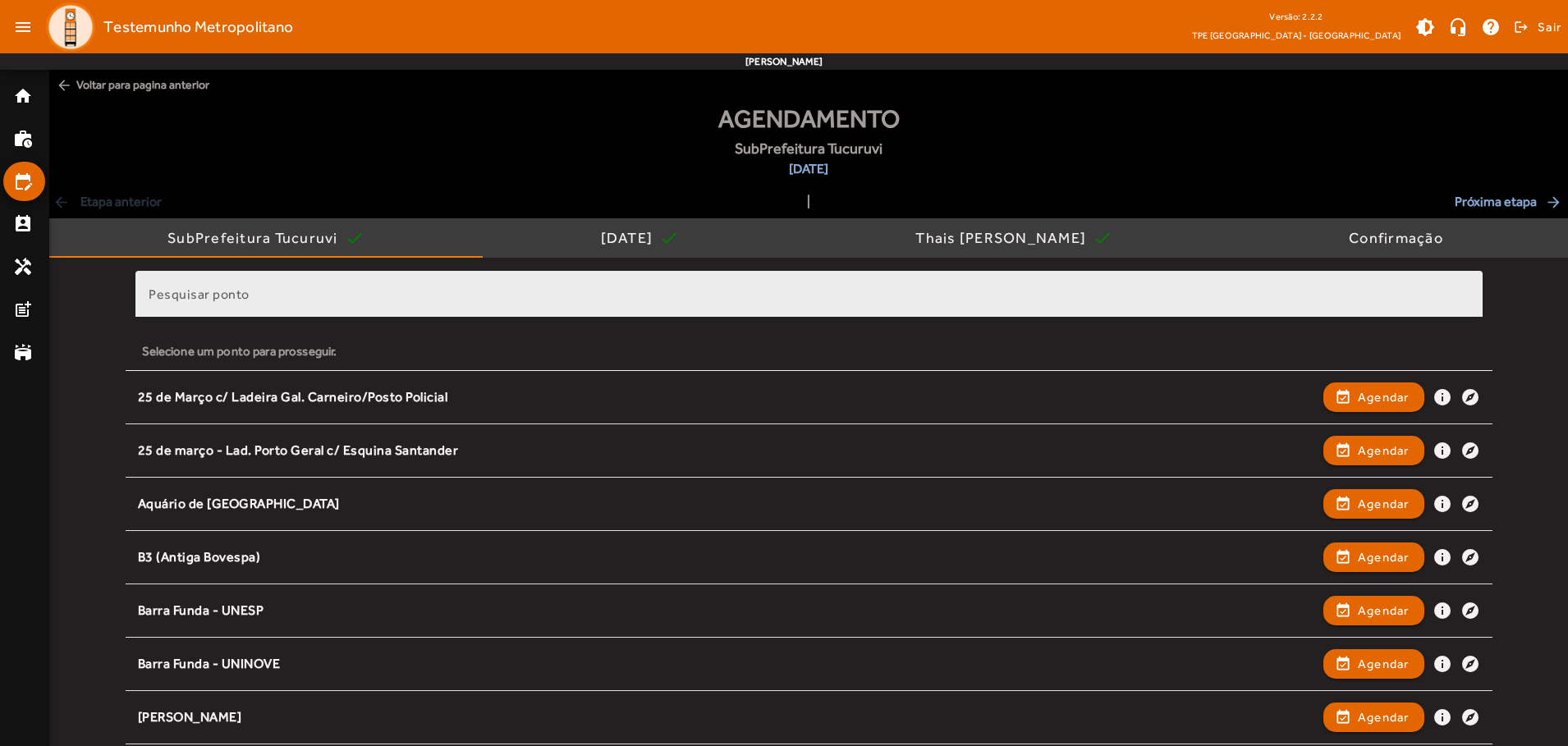
click at [645, 296] on input "Pesquisar ponto" at bounding box center [809, 301] width 1321 height 20
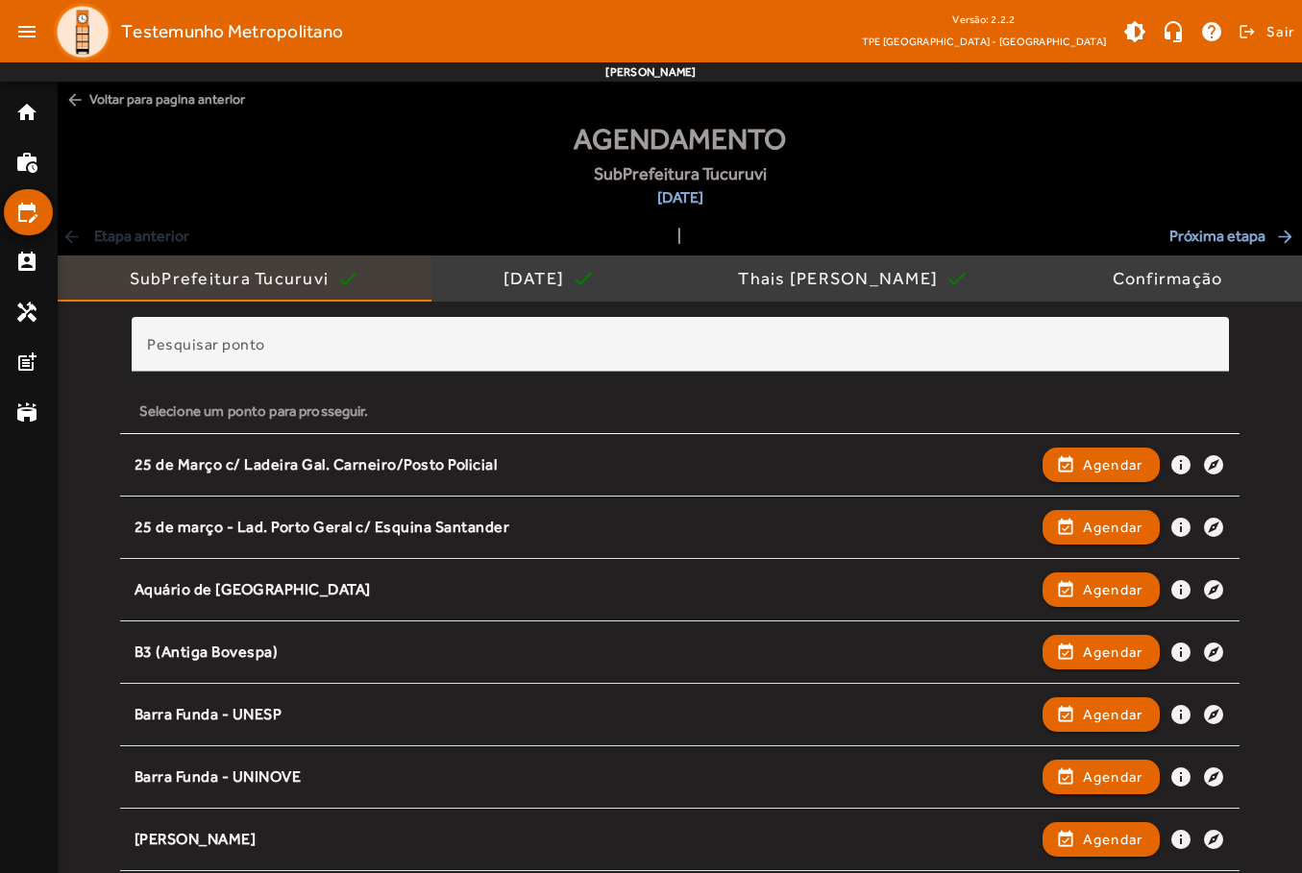
click at [260, 277] on div "SubPrefeitura Tucuruvi" at bounding box center [233, 278] width 207 height 19
click at [26, 218] on mat-icon "edit_calendar" at bounding box center [26, 212] width 23 height 23
click at [15, 119] on mat-icon "home" at bounding box center [26, 112] width 23 height 23
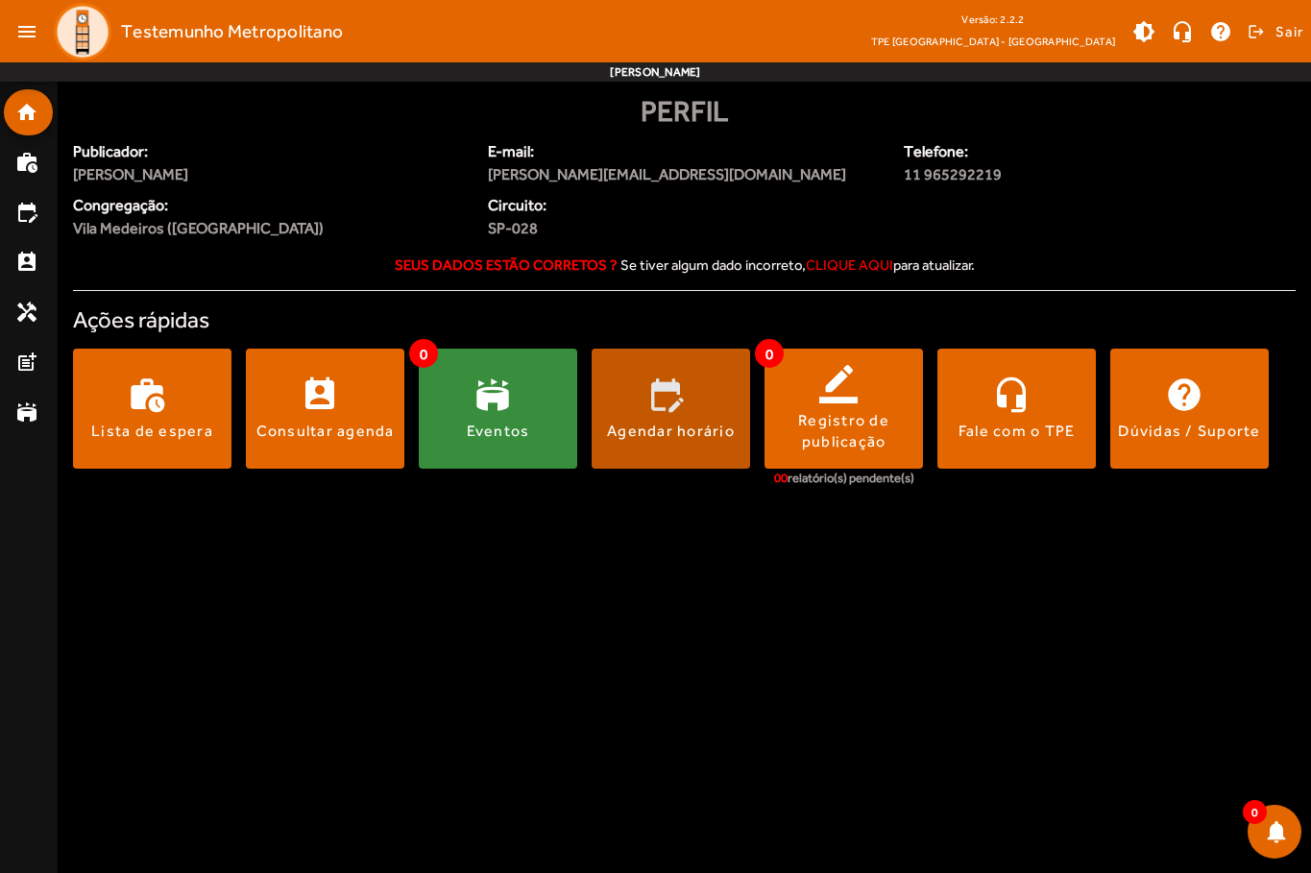
click at [664, 431] on div "Agendar horário" at bounding box center [671, 431] width 128 height 21
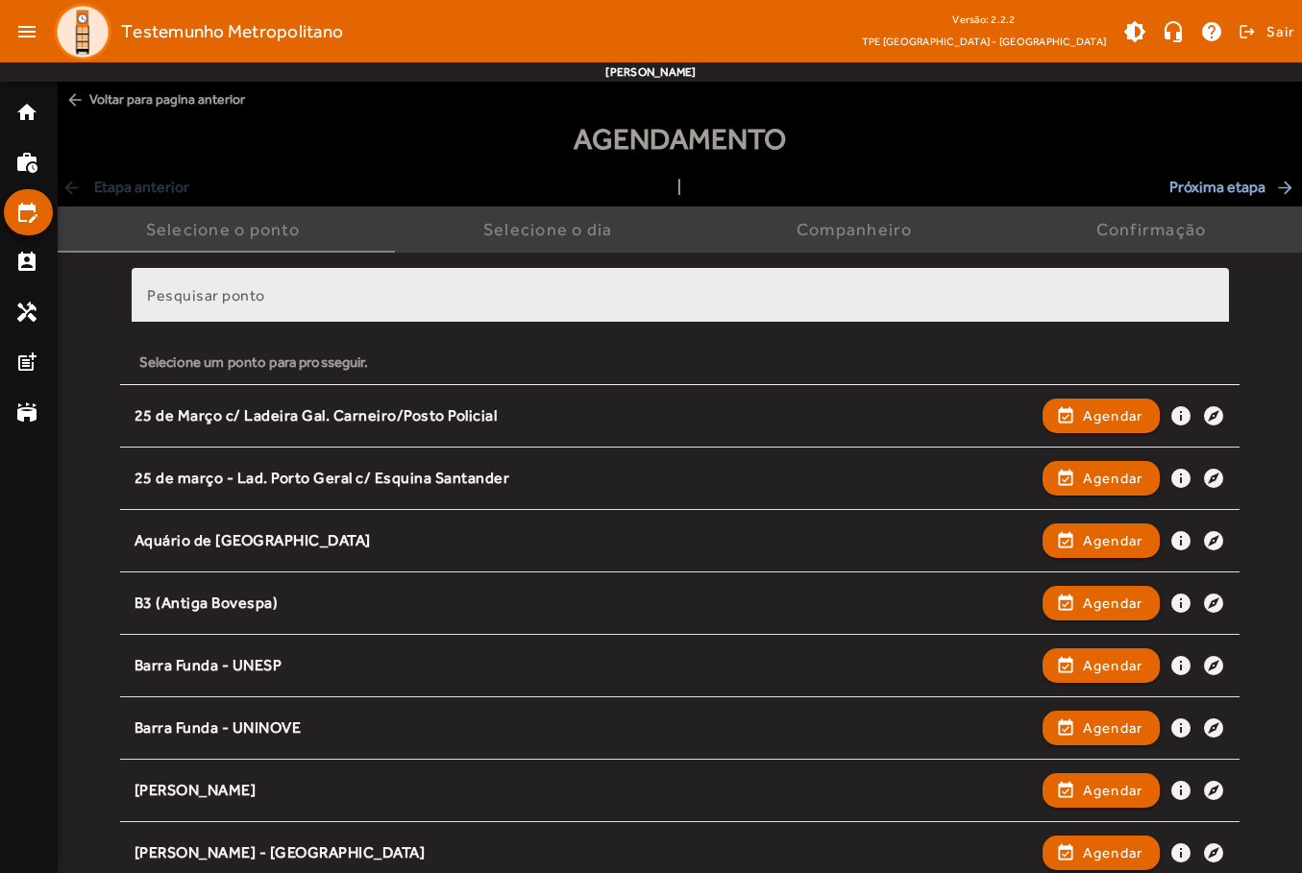
click at [447, 304] on input "Pesquisar ponto" at bounding box center [680, 303] width 1066 height 23
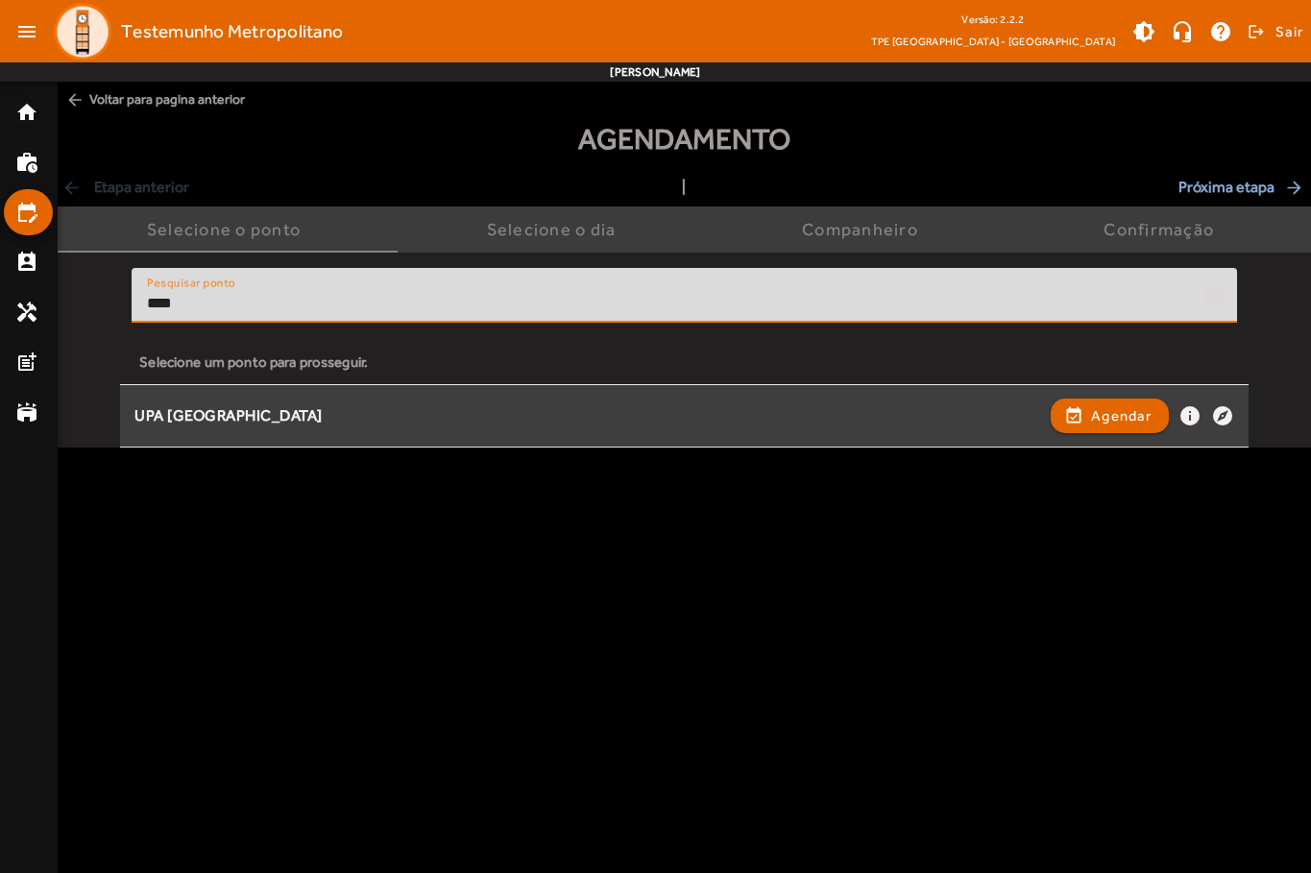
type input "***"
click at [1041, 398] on div "UPA Jaçanã event_available Agendar info explore" at bounding box center [684, 416] width 1100 height 42
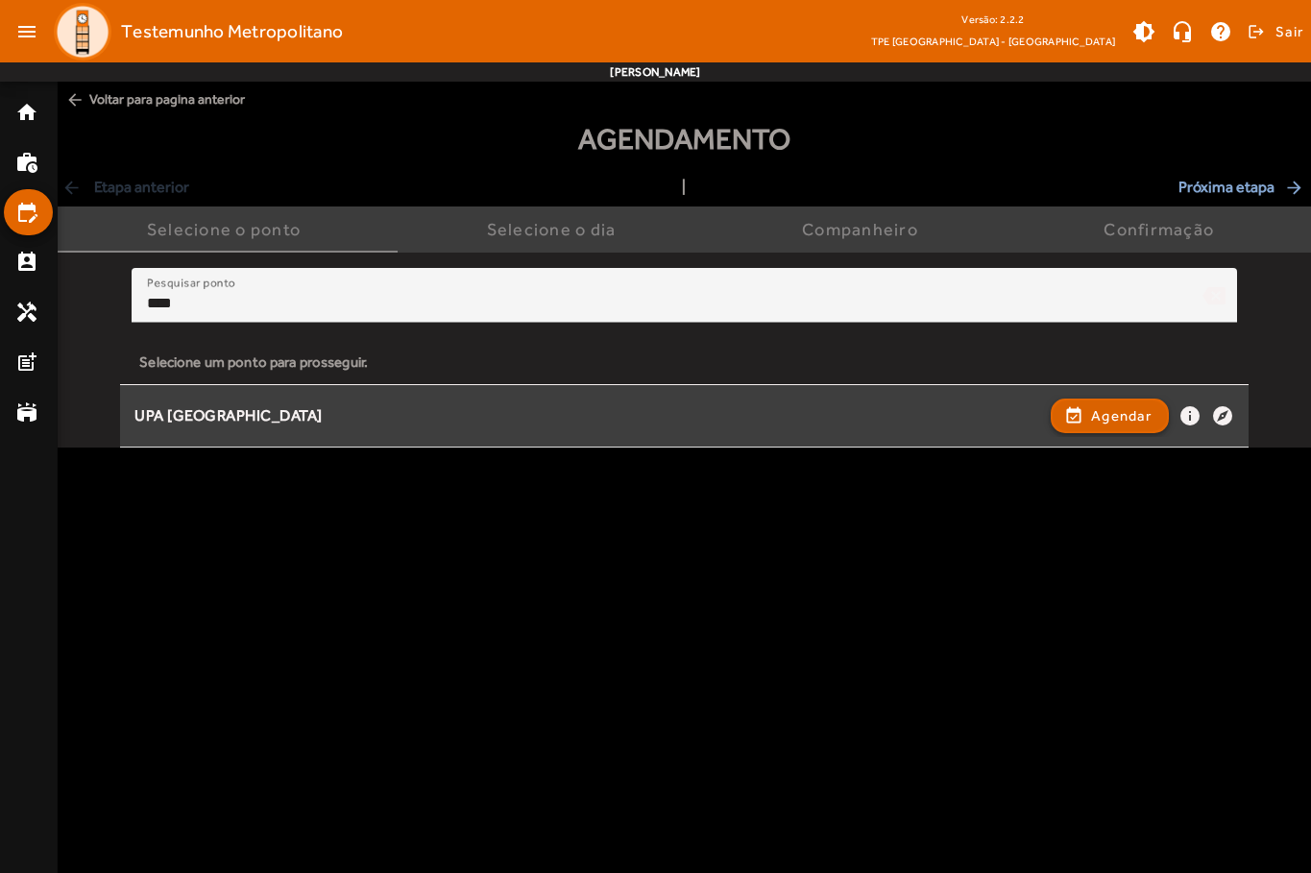
click at [1072, 415] on span "button" at bounding box center [1110, 416] width 114 height 46
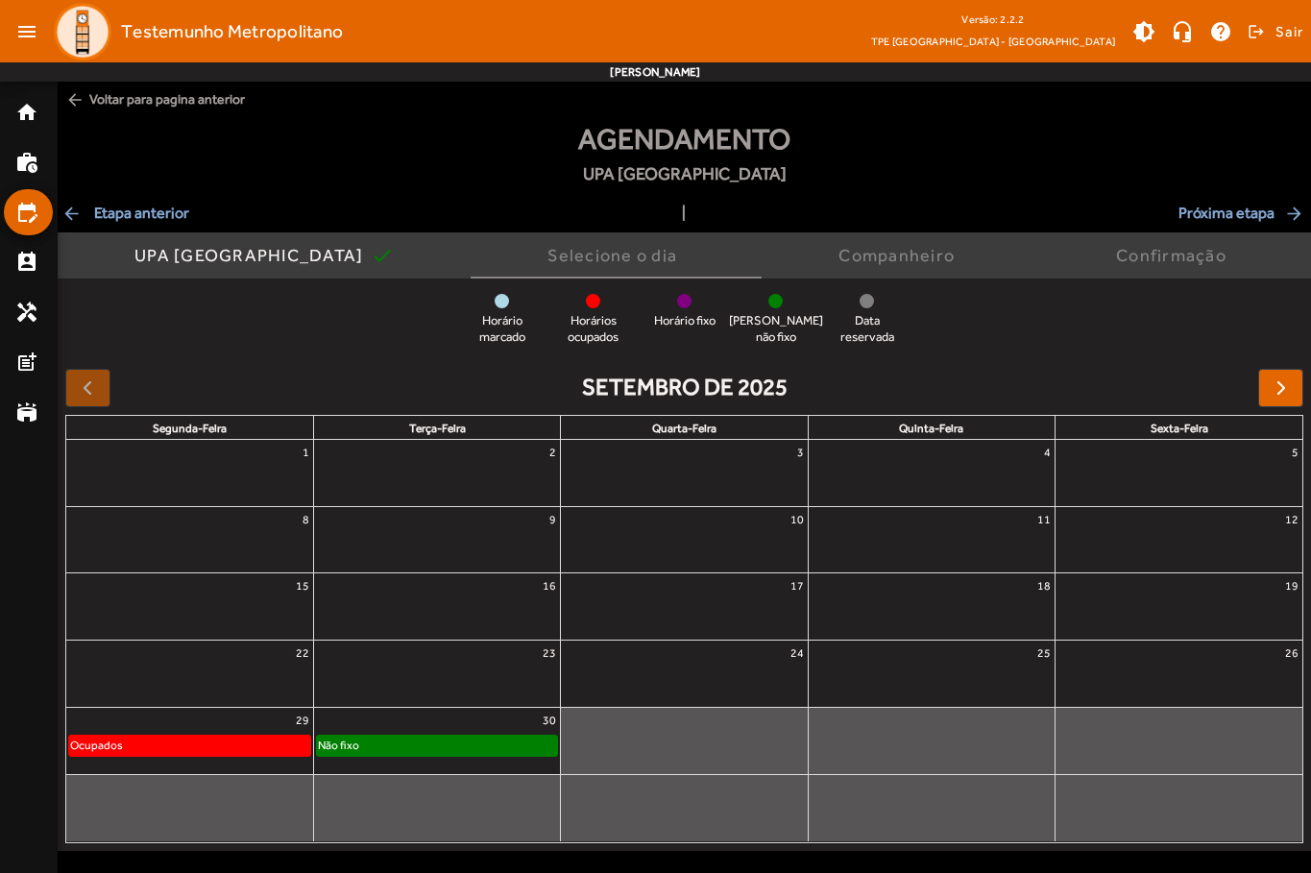
click at [418, 740] on div "Não fixo" at bounding box center [437, 745] width 240 height 19
